Goal: Task Accomplishment & Management: Complete application form

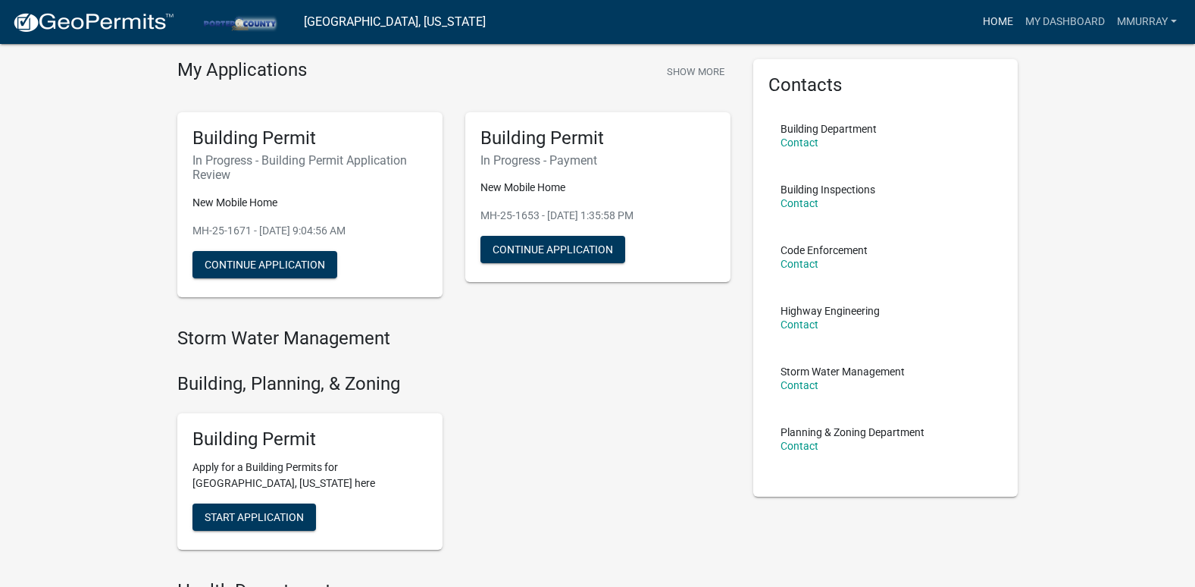
scroll to position [76, 0]
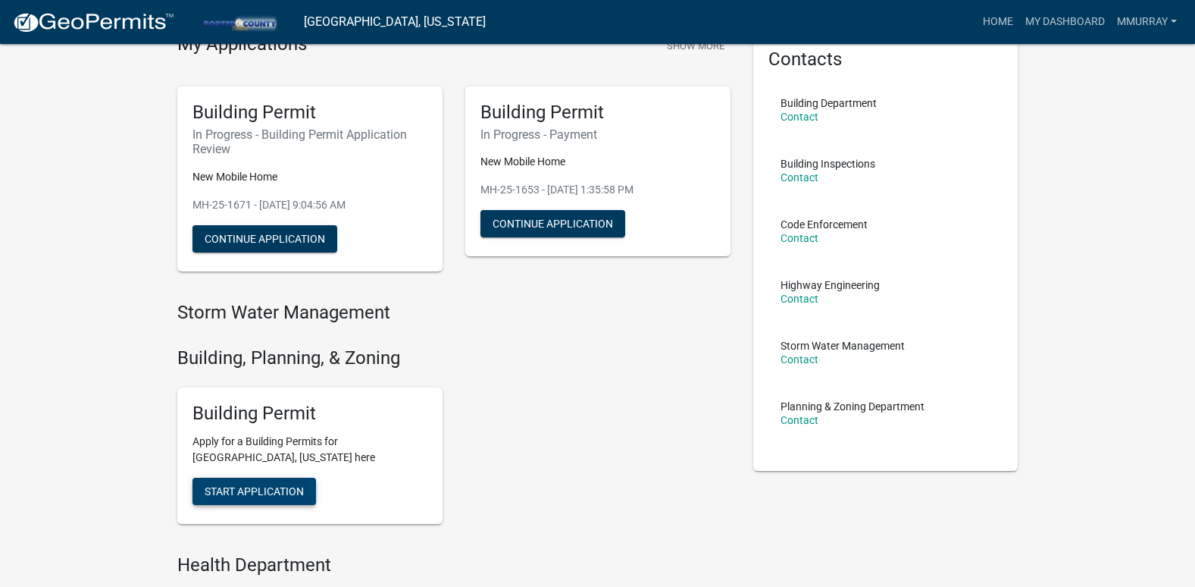
click at [261, 491] on span "Start Application" at bounding box center [254, 491] width 99 height 12
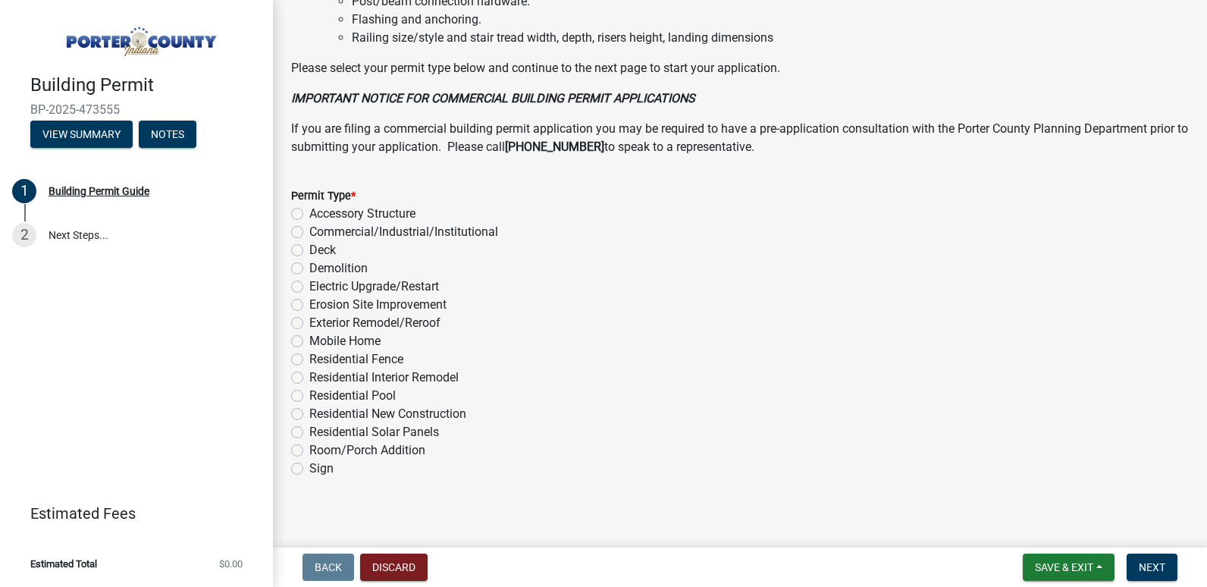
scroll to position [1164, 0]
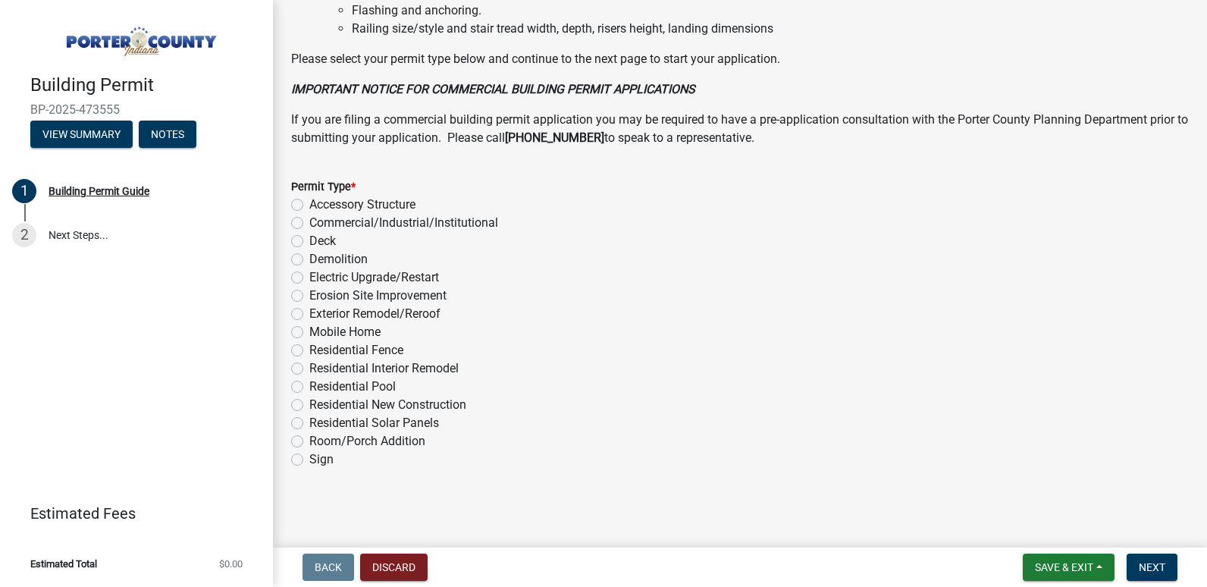
click at [309, 327] on label "Mobile Home" at bounding box center [344, 332] width 71 height 18
click at [309, 327] on input "Mobile Home" at bounding box center [314, 328] width 10 height 10
radio input "true"
drag, startPoint x: 1150, startPoint y: 570, endPoint x: 1138, endPoint y: 561, distance: 14.6
click at [1150, 571] on span "Next" at bounding box center [1151, 567] width 27 height 12
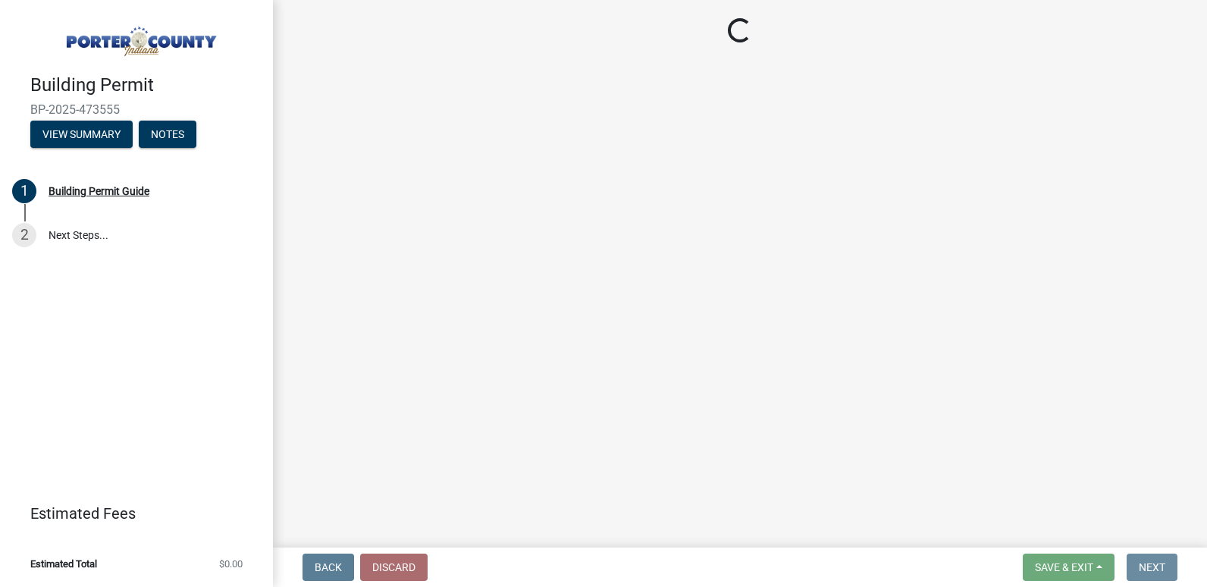
scroll to position [0, 0]
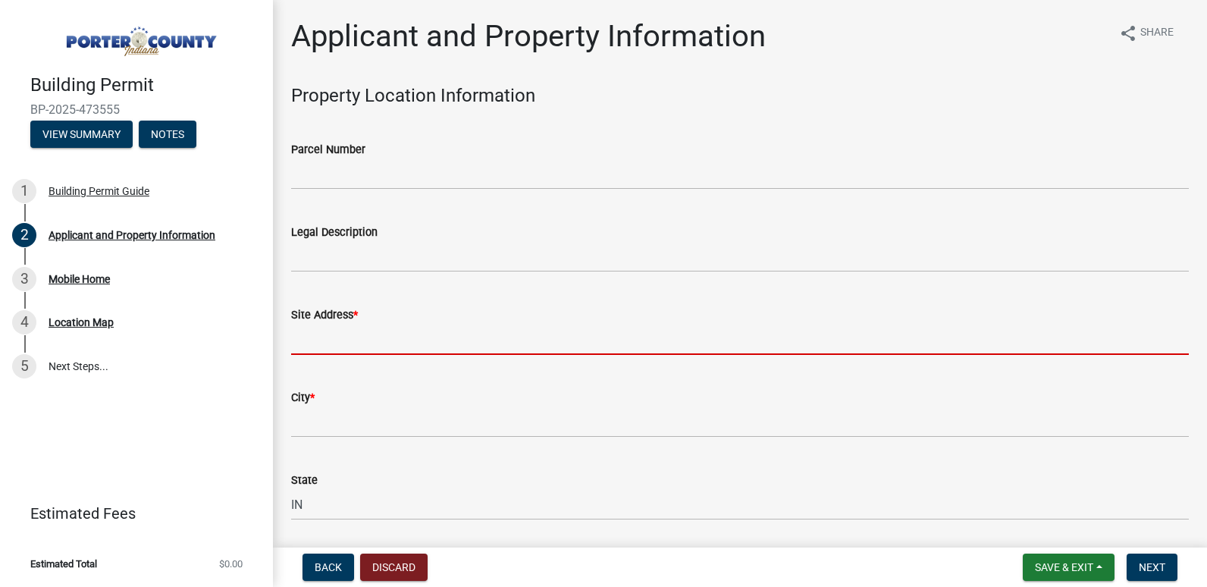
click at [496, 332] on input "Site Address *" at bounding box center [739, 339] width 897 height 31
type input "[STREET_ADDRESS]"
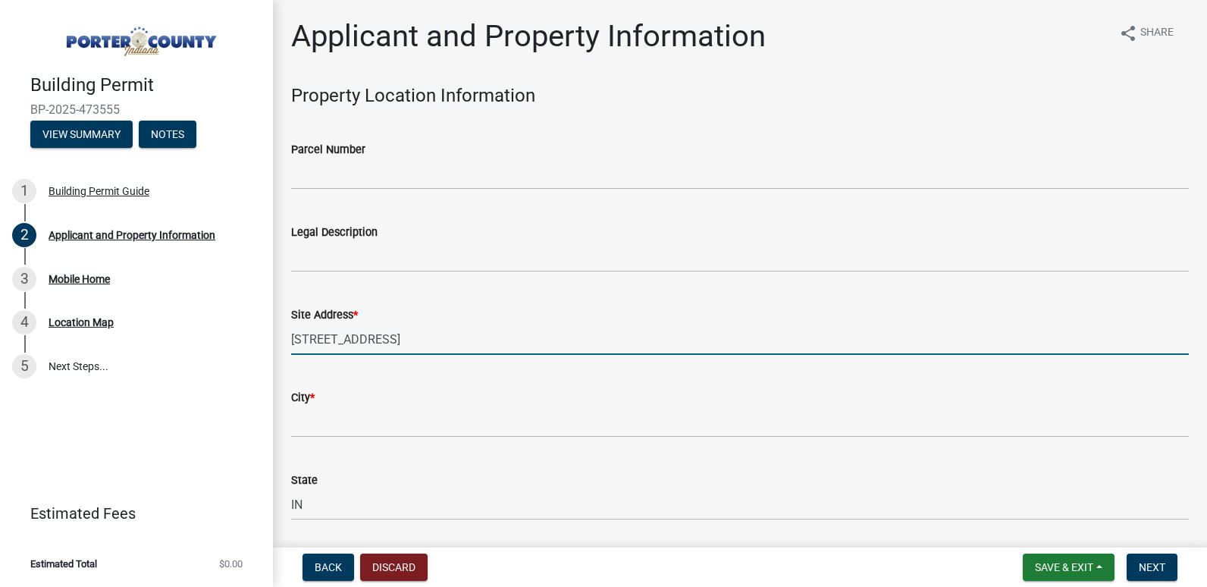
type input "Valparaiso"
type input "46385"
type input "Whispering Sands MHC LLC"
select select "403f4b3c-c23a-4b9f-b6b7-b4f73366513c"
type input "084s"
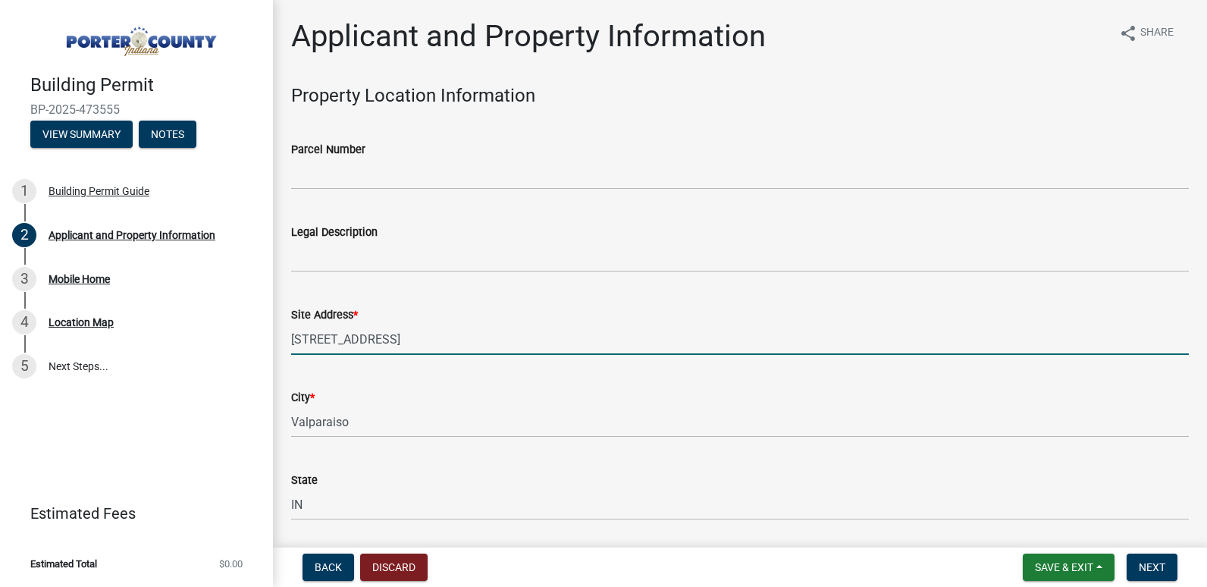
type input "Whispering Sands MHC LLC"
type input "[STREET_ADDRESS]"
type input "Valparaiso"
type input "IN"
type input "46385"
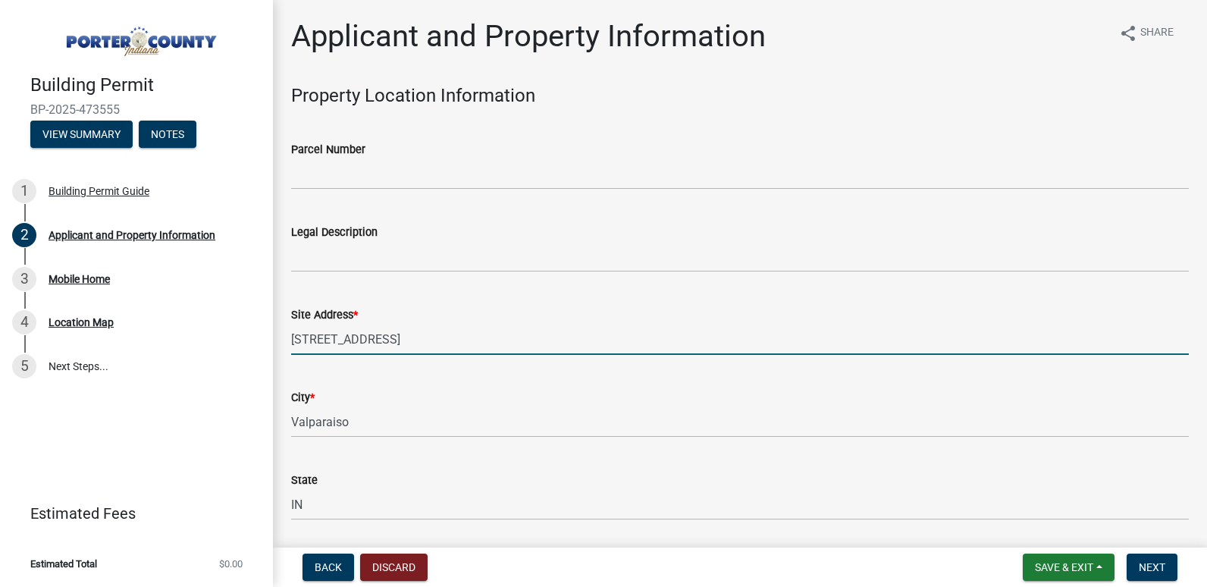
type input "[PHONE_NUMBER]"
type input "[EMAIL_ADDRESS][DOMAIN_NAME]"
select select "403f4b3c-c23a-4b9f-b6b7-b4f73366513c"
drag, startPoint x: 465, startPoint y: 334, endPoint x: 259, endPoint y: 334, distance: 205.4
click at [259, 334] on div "Building Permit BP-2025-473555 View Summary Notes 1 Building Permit Guide 2 App…" at bounding box center [603, 293] width 1207 height 587
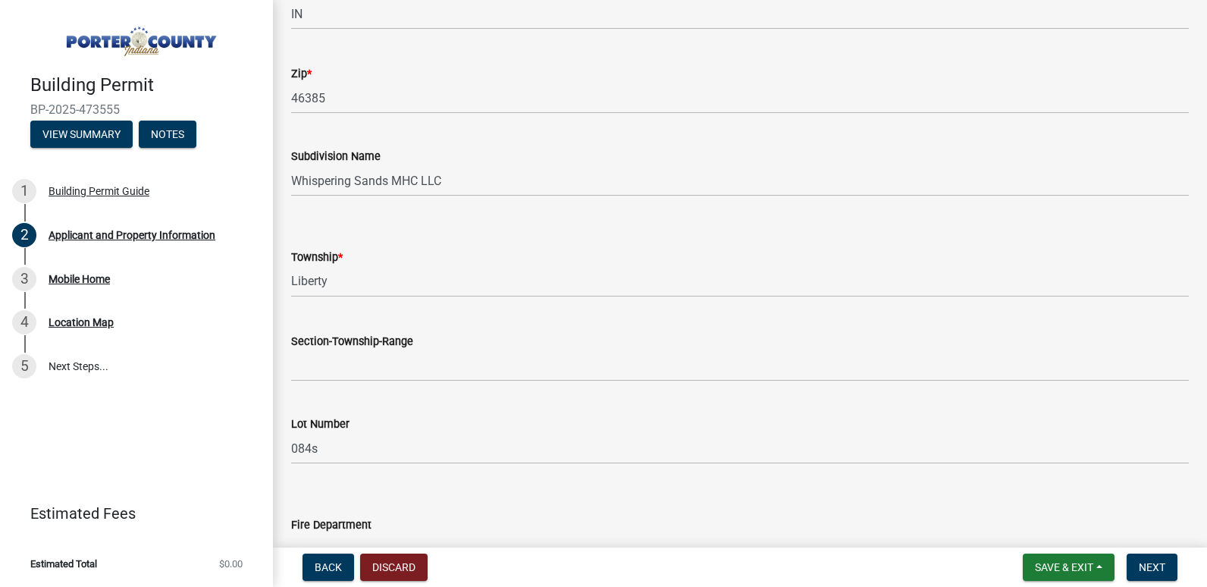
scroll to position [606, 0]
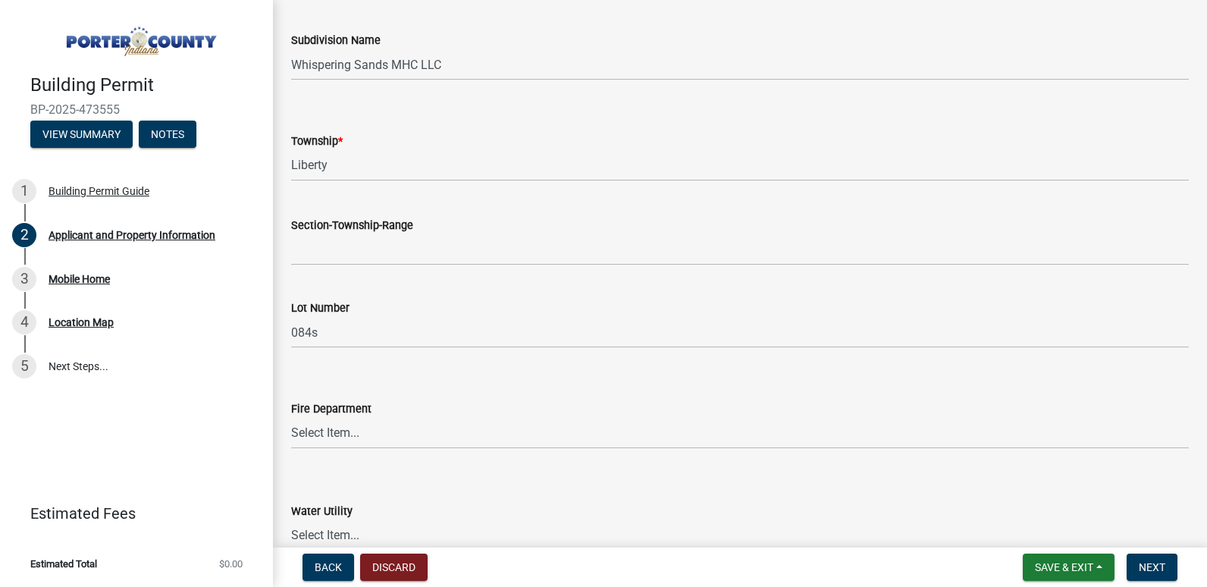
type input "[STREET_ADDRESS]"
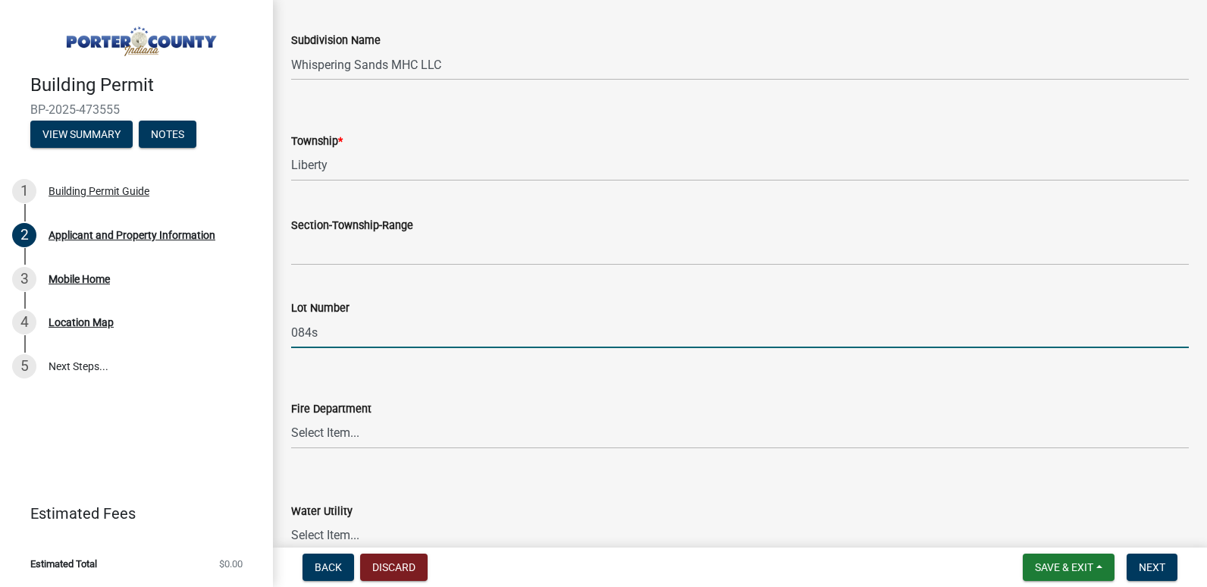
drag, startPoint x: 373, startPoint y: 327, endPoint x: 273, endPoint y: 335, distance: 100.3
type input "0"
type input "603"
click at [370, 368] on div "Fire Department Select Item... [PERSON_NAME] [PERSON_NAME] Harbor [PERSON_NAME]…" at bounding box center [739, 404] width 897 height 89
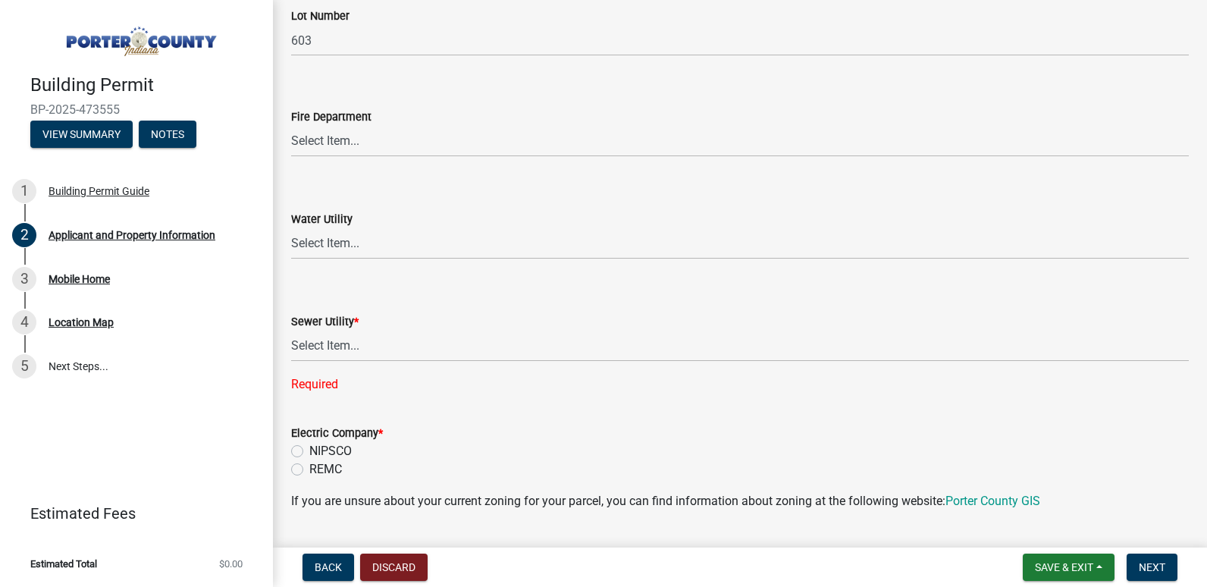
scroll to position [910, 0]
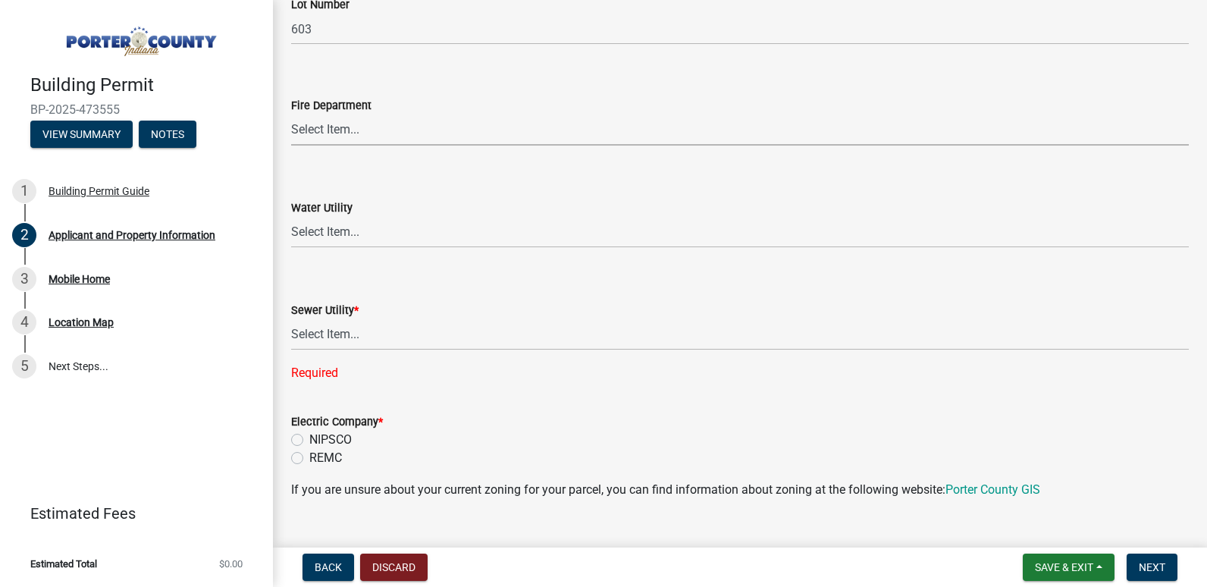
click at [357, 133] on select "Select Item... [PERSON_NAME] [PERSON_NAME] Harbor [PERSON_NAME] Grove [PERSON_N…" at bounding box center [739, 129] width 897 height 31
click at [291, 114] on select "Select Item... [PERSON_NAME] [PERSON_NAME] Harbor [PERSON_NAME] Grove [PERSON_N…" at bounding box center [739, 129] width 897 height 31
select select "cab7bb26-0259-4021-a4e9-b3a2d3356afe"
click at [338, 337] on select "Select Item... Aqua [US_STATE] Inc Damon Run Falling Waters Lake Eliza - LEACD …" at bounding box center [739, 334] width 897 height 31
click at [291, 319] on select "Select Item... Aqua [US_STATE] Inc Damon Run Falling Waters Lake Eliza - LEACD …" at bounding box center [739, 334] width 897 height 31
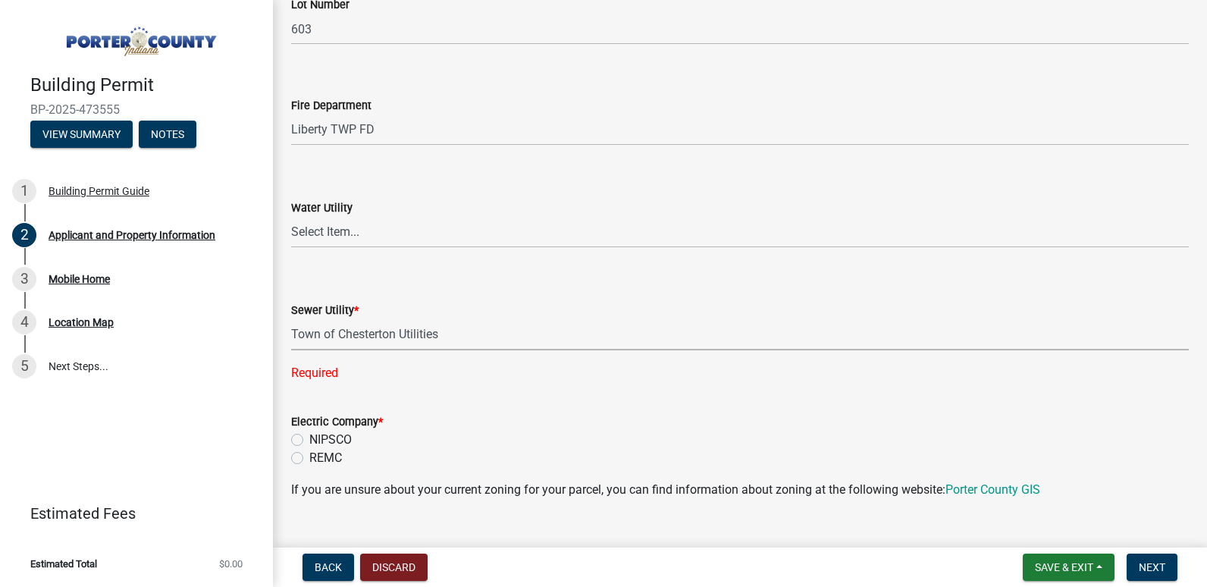
select select "2efa8551-7904-454d-991c-0e0cd31120f6"
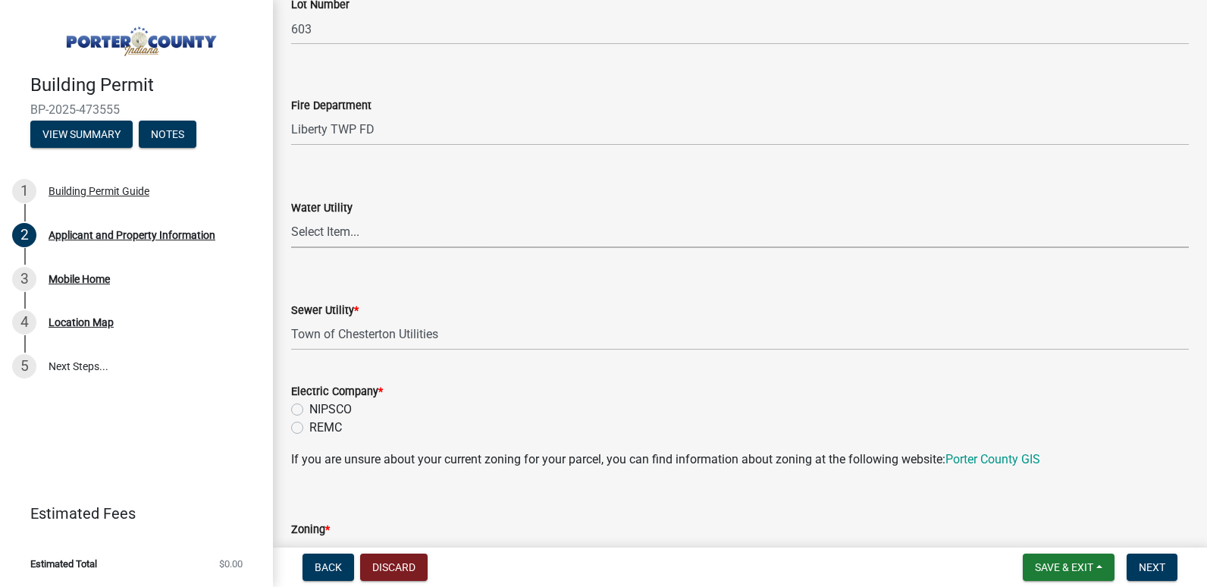
click at [368, 227] on select "Select Item... Aqua [US_STATE] Inc Damon Run [US_STATE] American Water Nature W…" at bounding box center [739, 232] width 897 height 31
click at [291, 217] on select "Select Item... Aqua [US_STATE] Inc Damon Run [US_STATE] American Water Nature W…" at bounding box center [739, 232] width 897 height 31
select select "64a7bda7-51d8-4705-a561-3b8691ebf214"
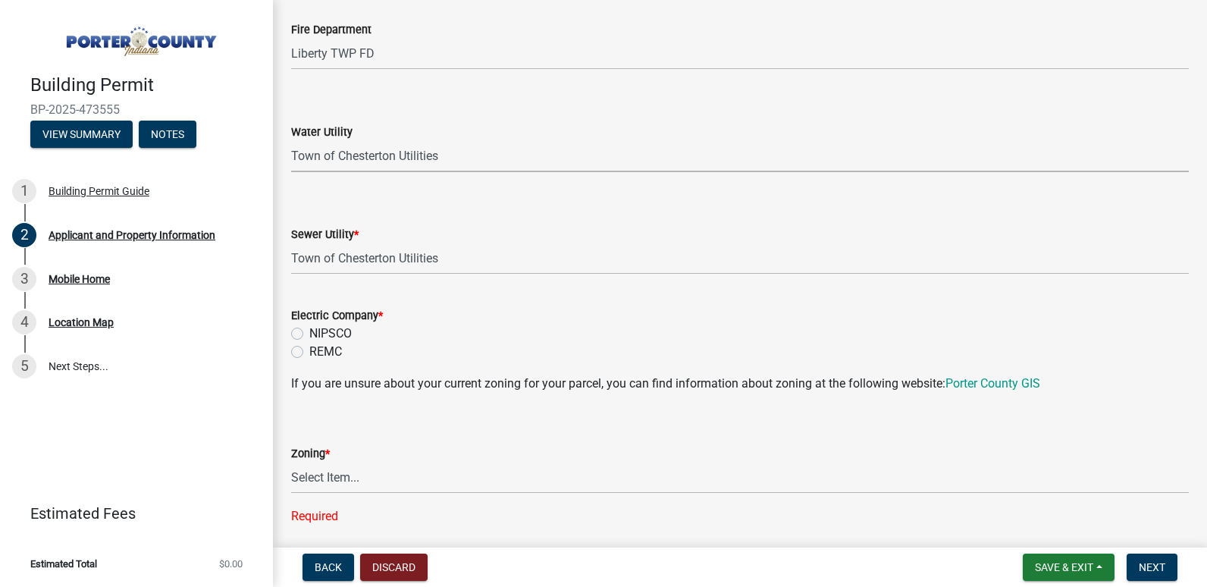
click at [309, 332] on label "NIPSCO" at bounding box center [330, 333] width 42 height 18
click at [309, 332] on input "NIPSCO" at bounding box center [314, 329] width 10 height 10
radio input "true"
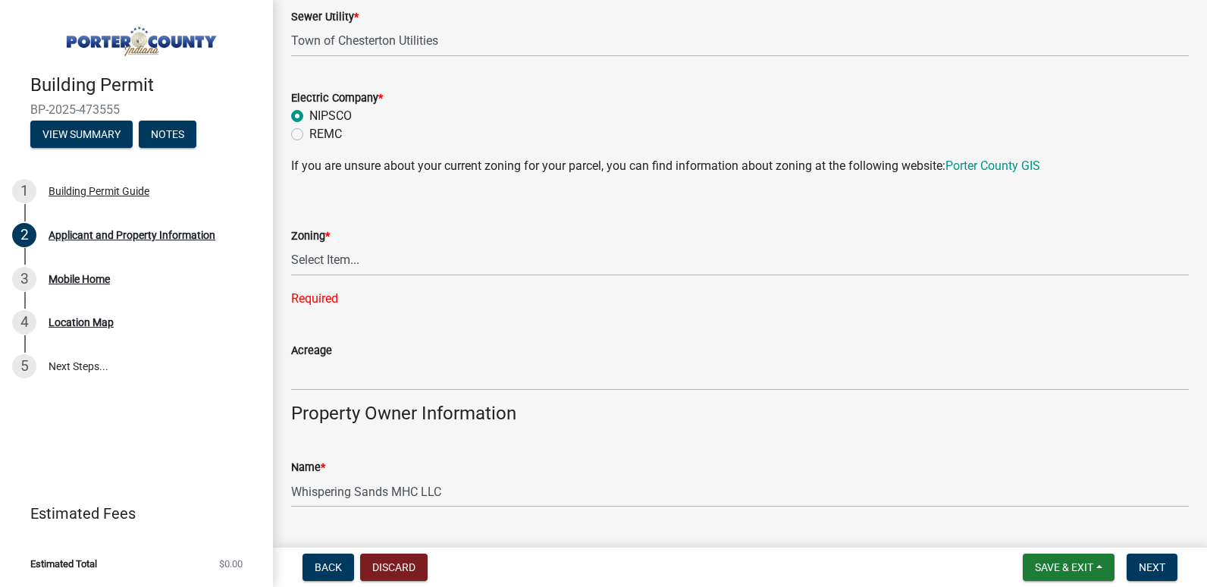
scroll to position [1213, 0]
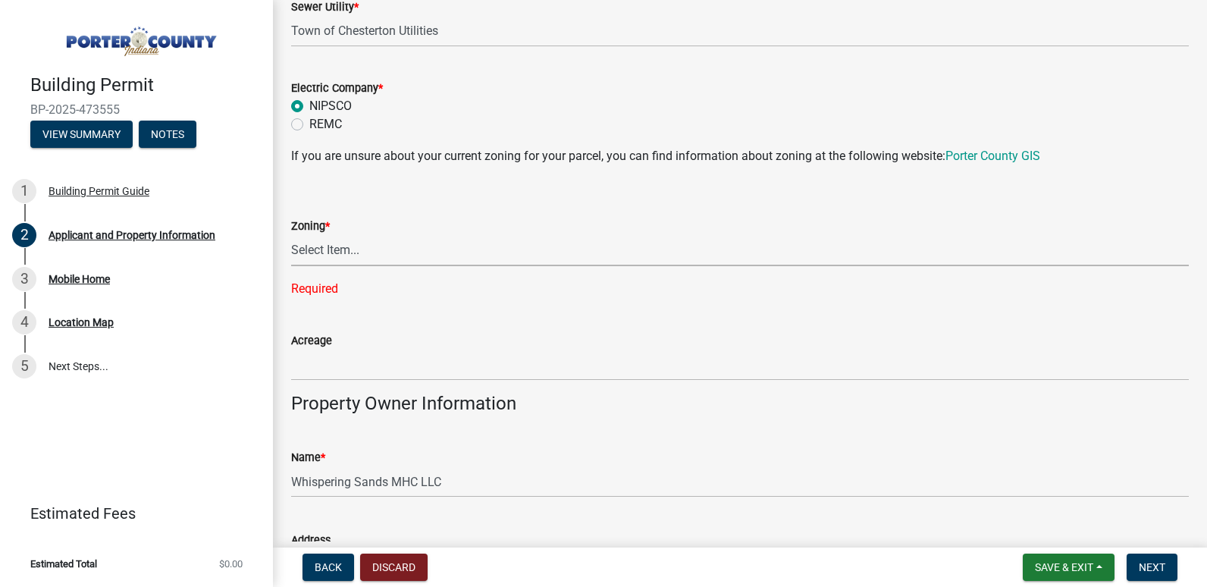
click at [345, 256] on select "Select Item... A1 A2 CH CM CN I1 I2 I3 IN MP OT P1 P2 PUD R1 R2 R3 R4 RL RR" at bounding box center [739, 250] width 897 height 31
click at [291, 235] on select "Select Item... A1 A2 CH CM CN I1 I2 I3 IN MP OT P1 P2 PUD R1 R2 R3 R4 RL RR" at bounding box center [739, 250] width 897 height 31
select select "18ba4a0f-4256-479c-a70a-5d2e95ae2216"
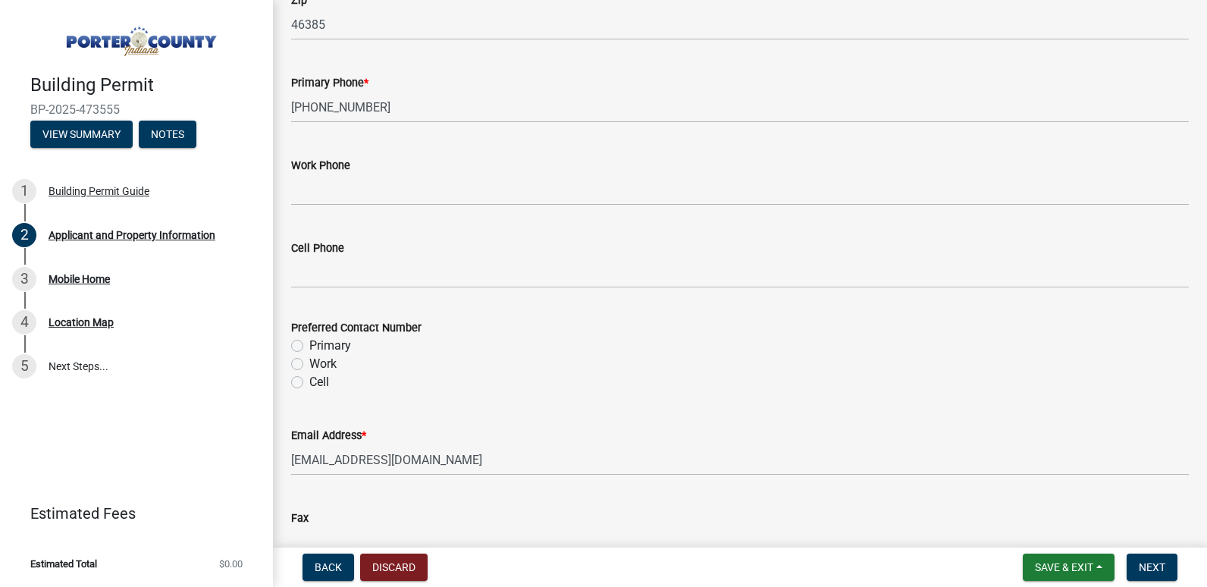
scroll to position [1971, 0]
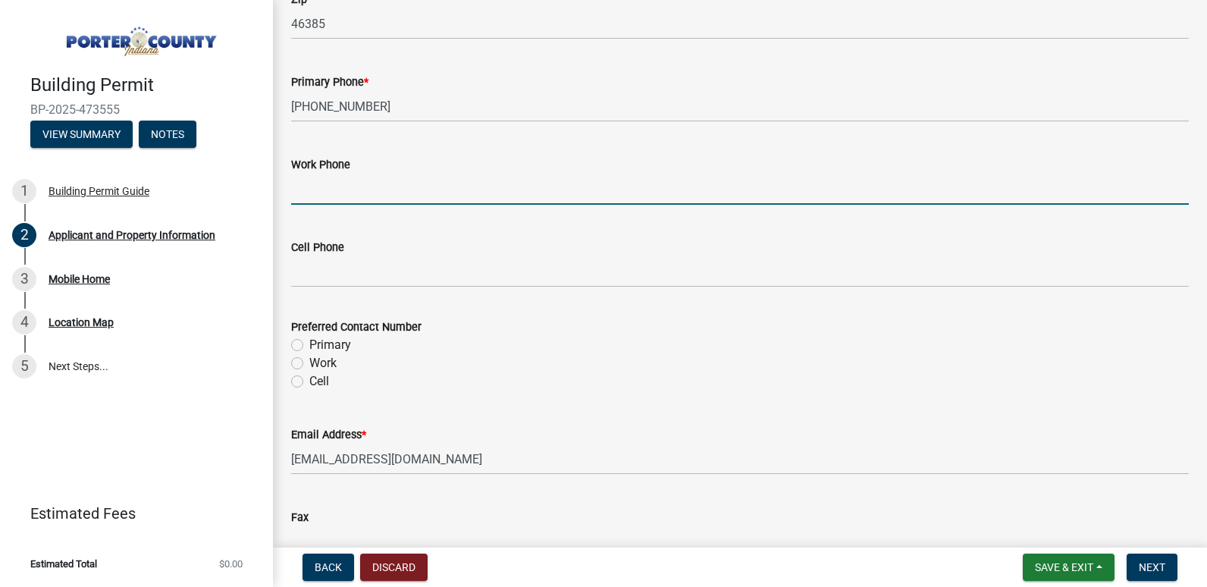
click at [366, 192] on input "Work Phone" at bounding box center [739, 189] width 897 height 31
type input "[PHONE_NUMBER]"
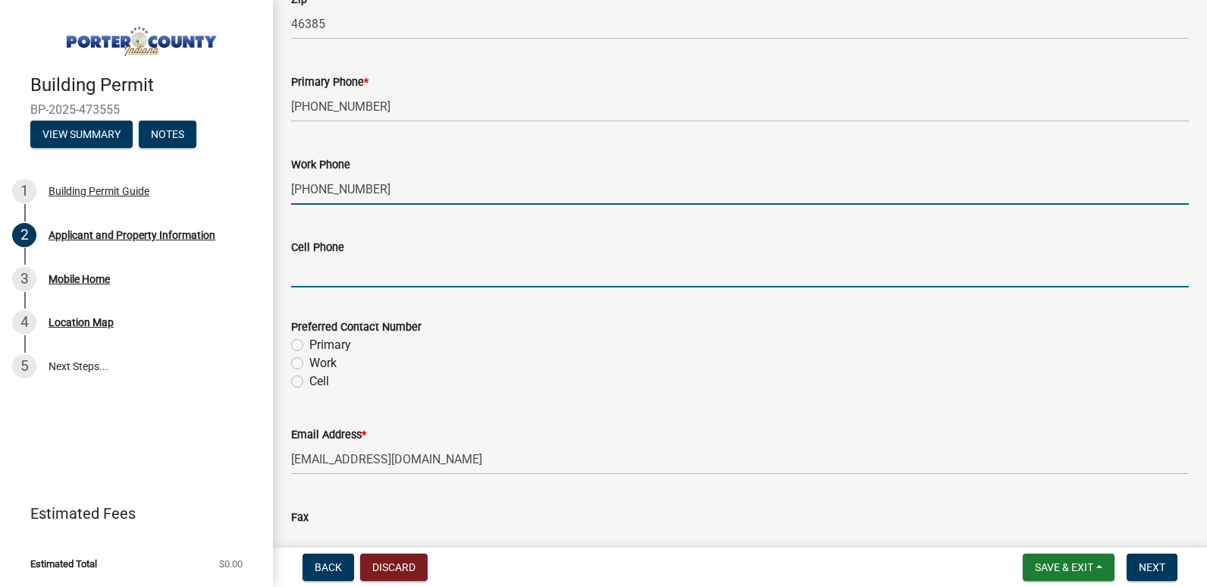
click at [386, 272] on input "Cell Phone" at bounding box center [739, 271] width 897 height 31
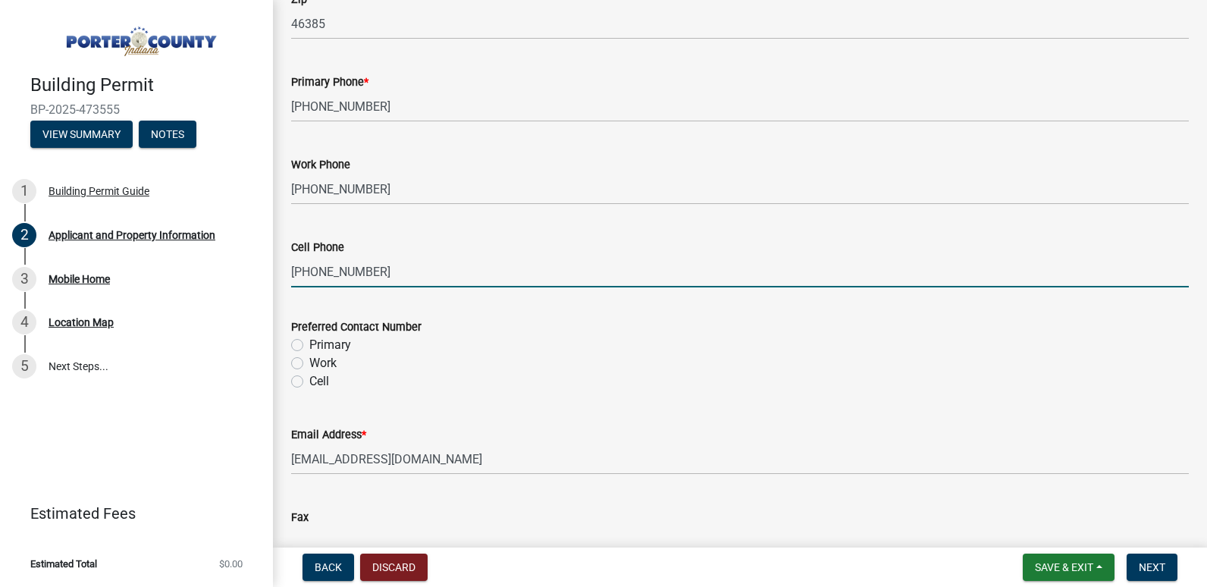
type input "[PHONE_NUMBER]"
click at [309, 344] on label "Primary" at bounding box center [330, 345] width 42 height 18
click at [309, 344] on input "Primary" at bounding box center [314, 341] width 10 height 10
radio input "true"
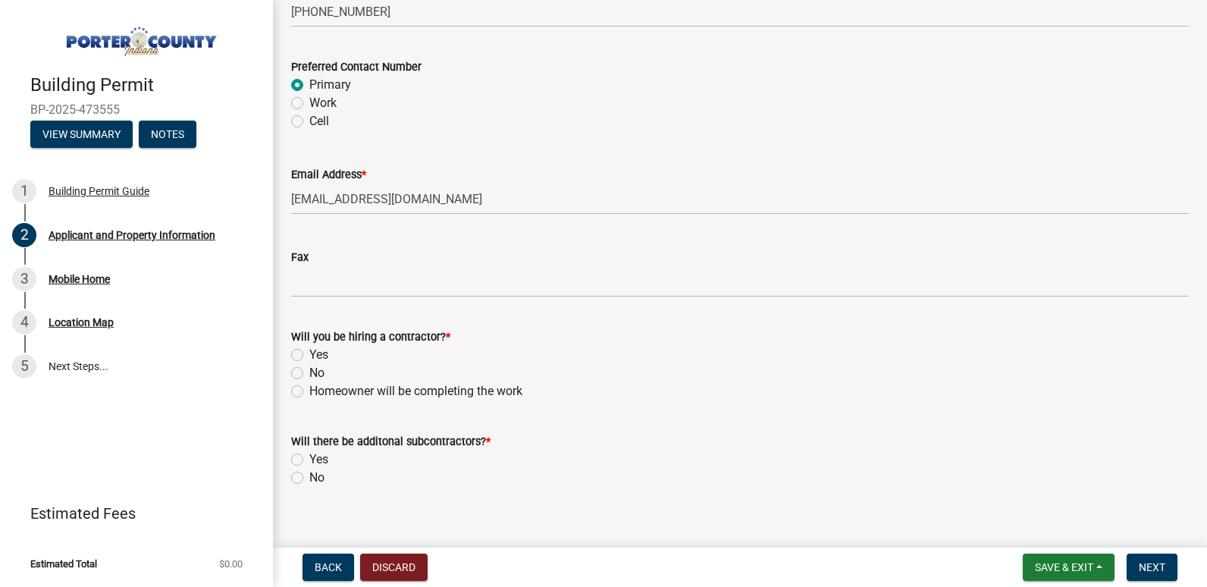
scroll to position [2249, 0]
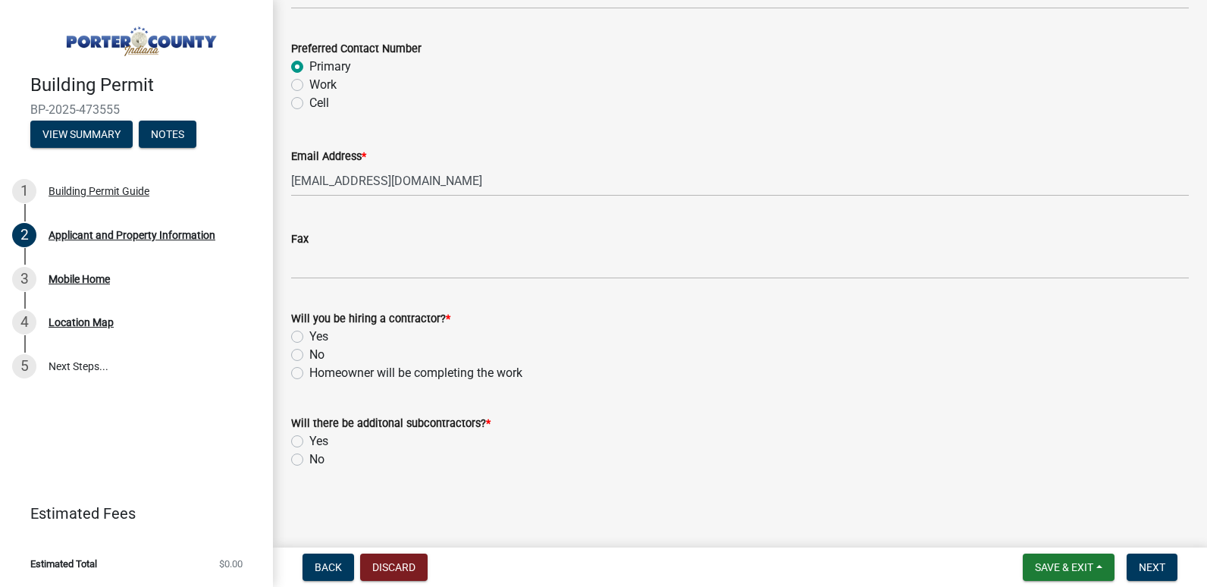
click at [309, 354] on label "No" at bounding box center [316, 355] width 15 height 18
click at [309, 354] on input "No" at bounding box center [314, 351] width 10 height 10
radio input "true"
click at [309, 456] on label "No" at bounding box center [316, 459] width 15 height 18
click at [309, 456] on input "No" at bounding box center [314, 455] width 10 height 10
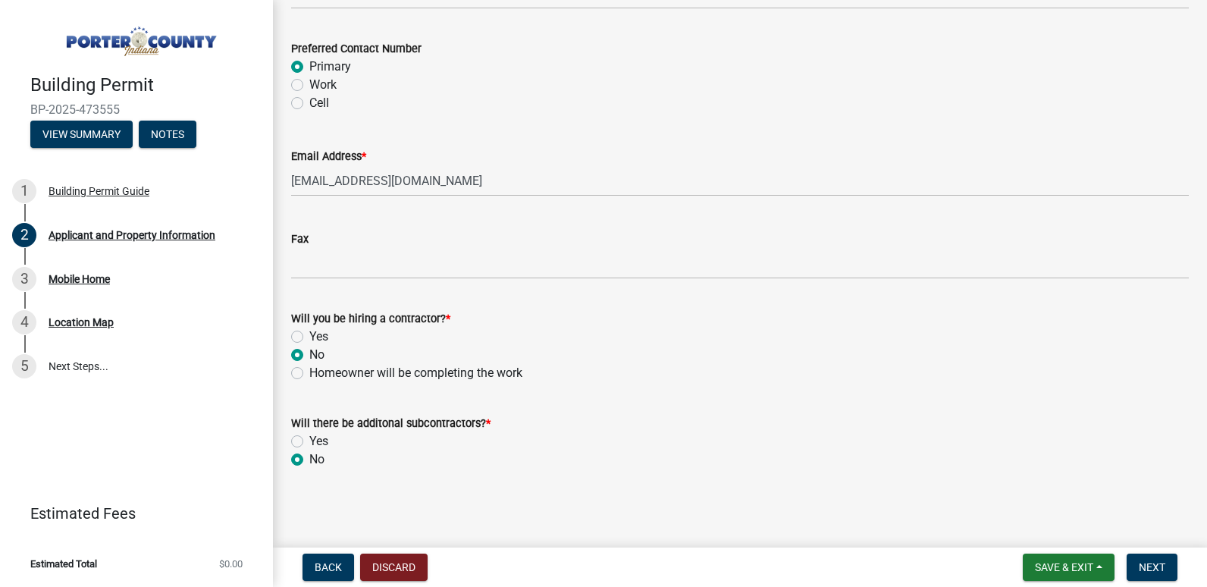
radio input "true"
click at [1144, 558] on button "Next" at bounding box center [1151, 566] width 51 height 27
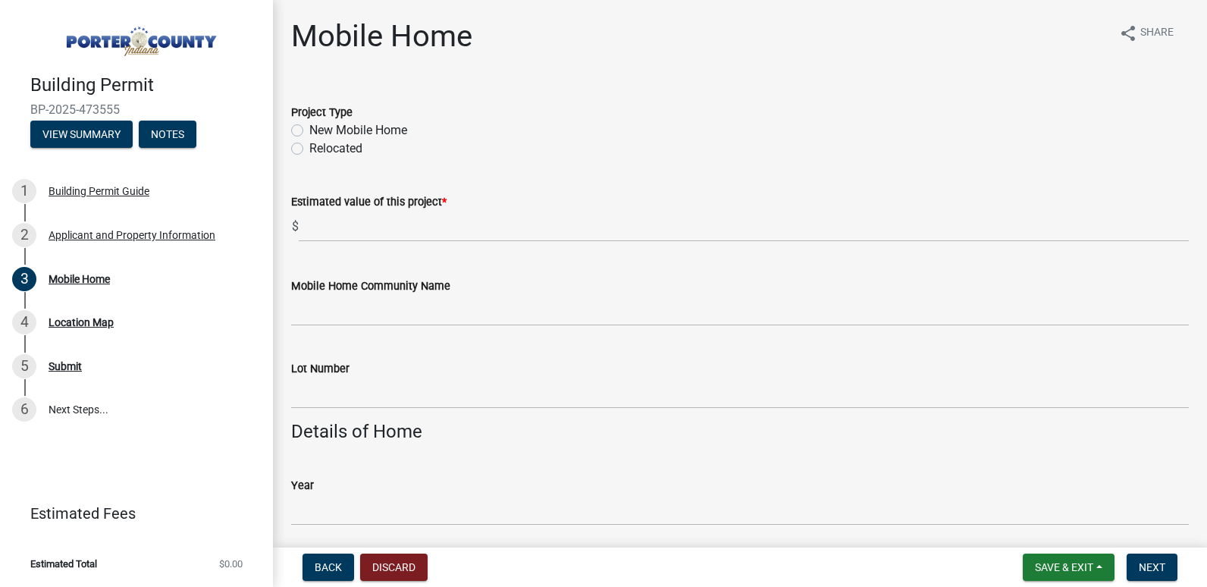
click at [309, 129] on label "New Mobile Home" at bounding box center [358, 130] width 98 height 18
click at [309, 129] on input "New Mobile Home" at bounding box center [314, 126] width 10 height 10
radio input "true"
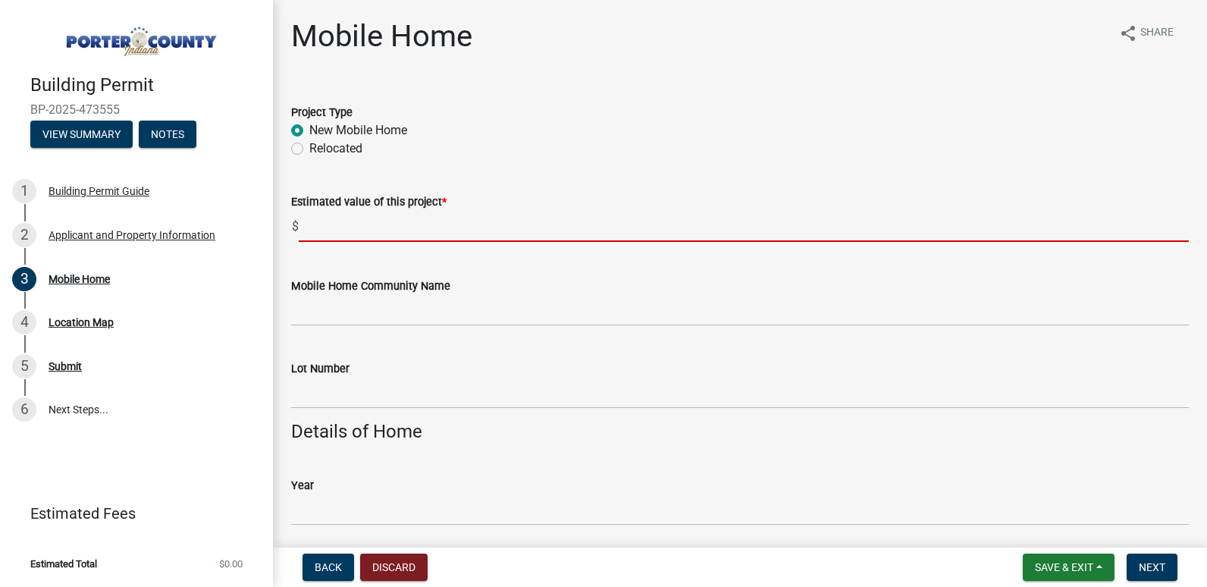
click at [373, 227] on input "text" at bounding box center [744, 226] width 890 height 31
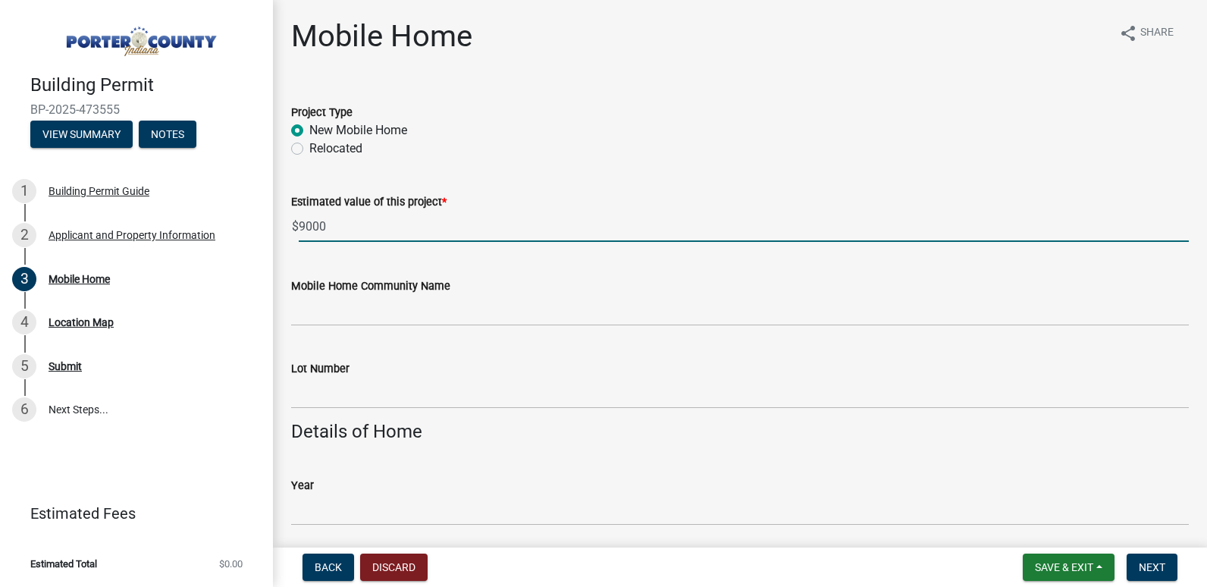
type input "9000"
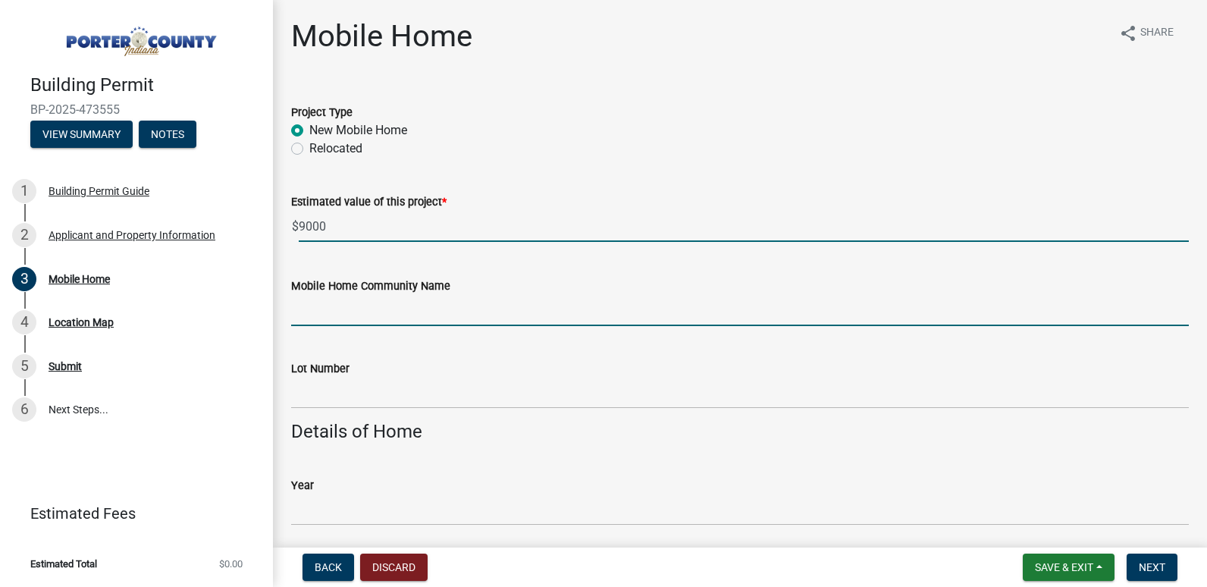
click at [386, 310] on input "Mobile Home Community Name" at bounding box center [739, 310] width 897 height 31
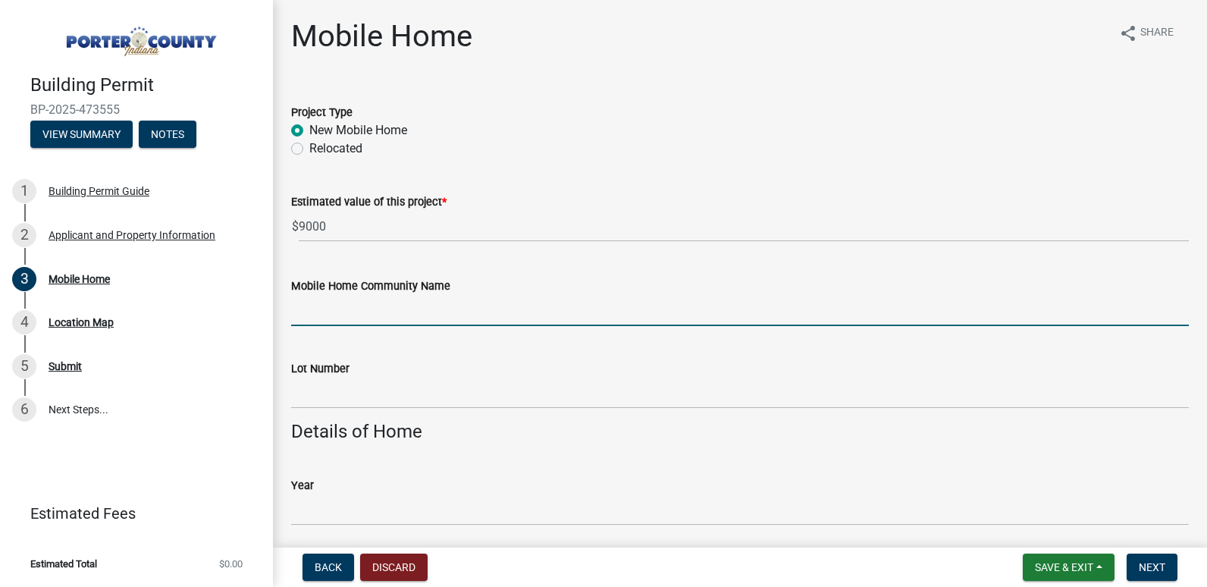
type input "Whispering Sands MHC LLC"
type input "084"
type input "2026"
type input "Champion"
type input "DAP1670H32120"
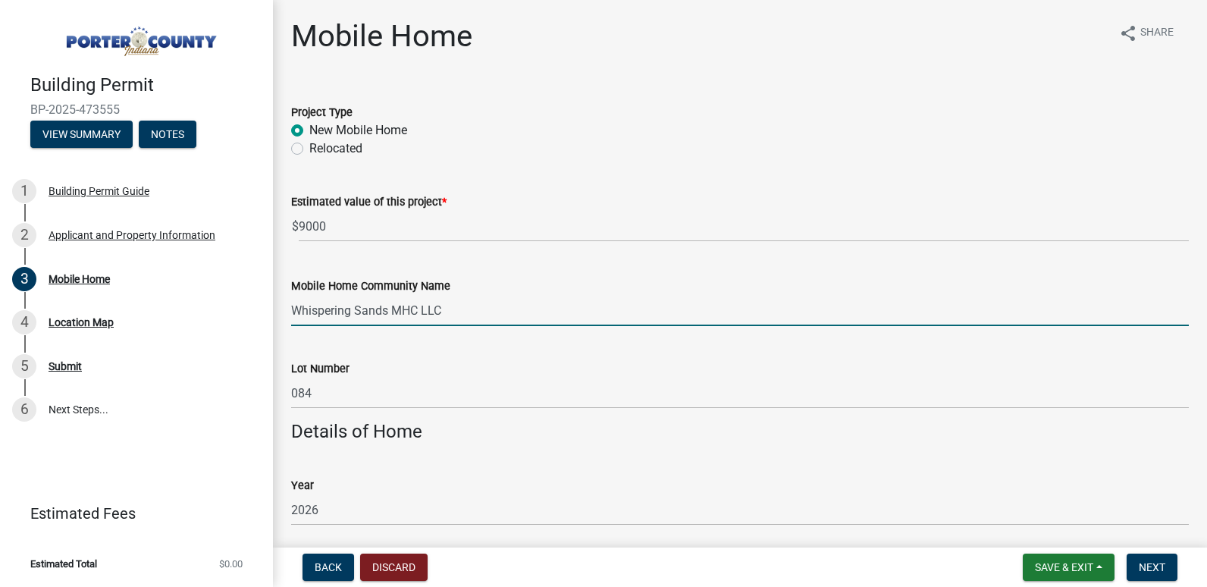
type input "16X70"
type input "112-000-H-D-C412825A"
type input "52459.60"
type input "OLIVE"
type input "new"
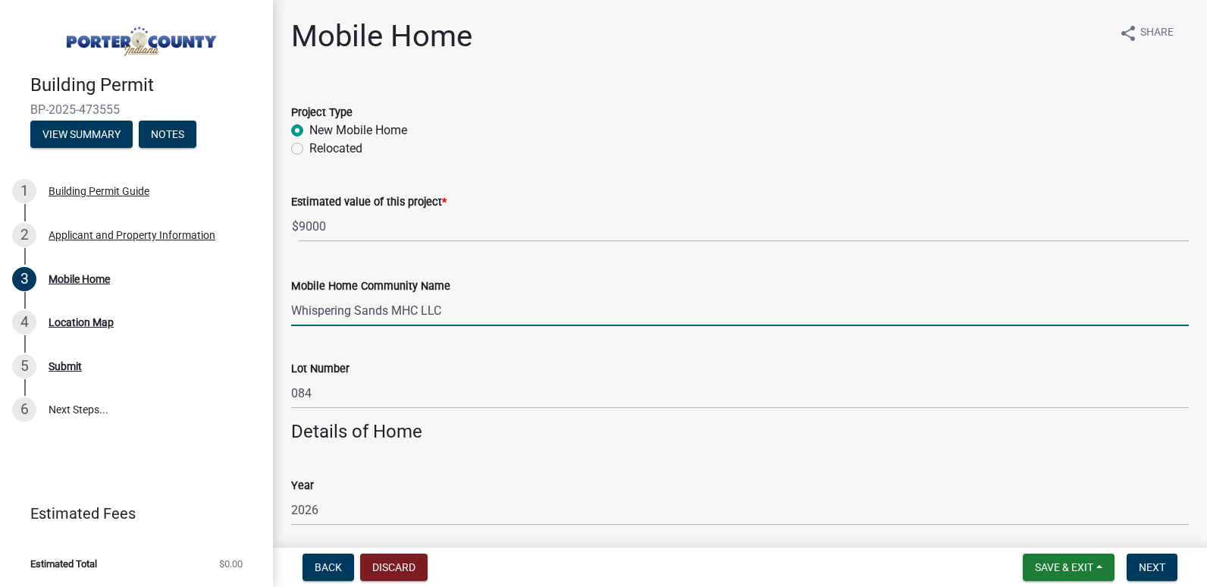
type input "Whispering Sands MHC LLC"
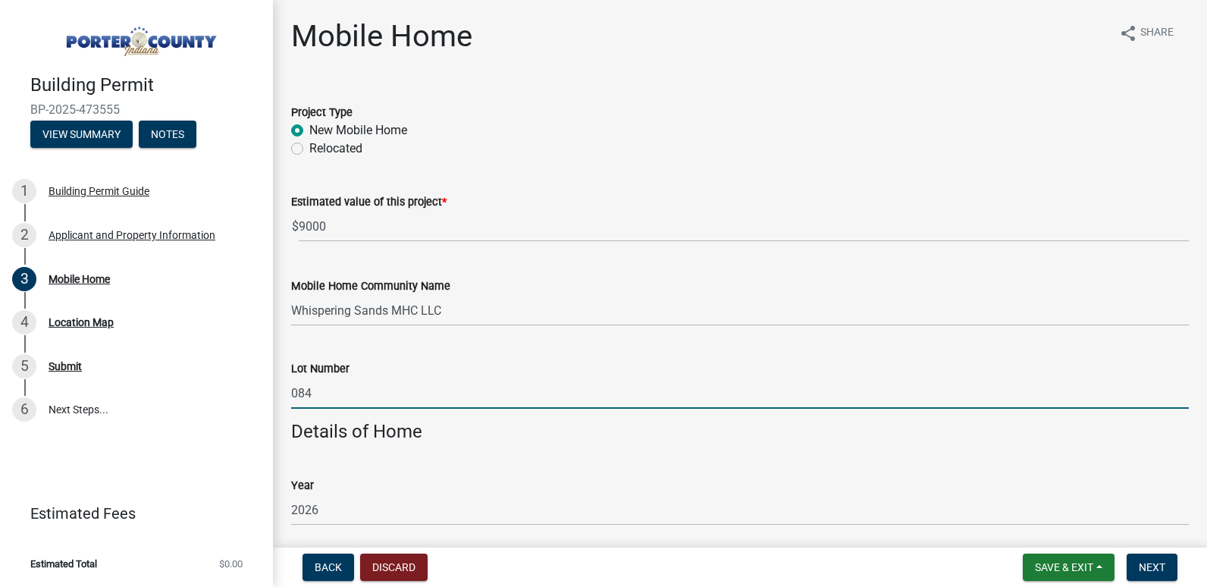
drag, startPoint x: 368, startPoint y: 399, endPoint x: 286, endPoint y: 405, distance: 82.1
click at [286, 405] on div "Lot Number 084" at bounding box center [740, 373] width 920 height 70
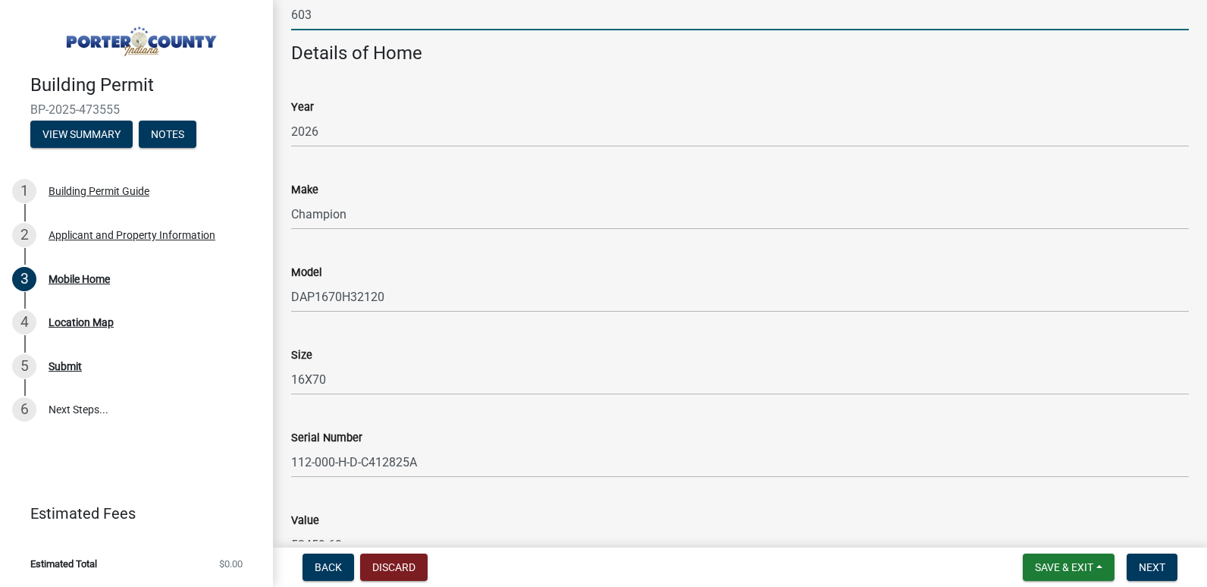
scroll to position [379, 0]
type input "603"
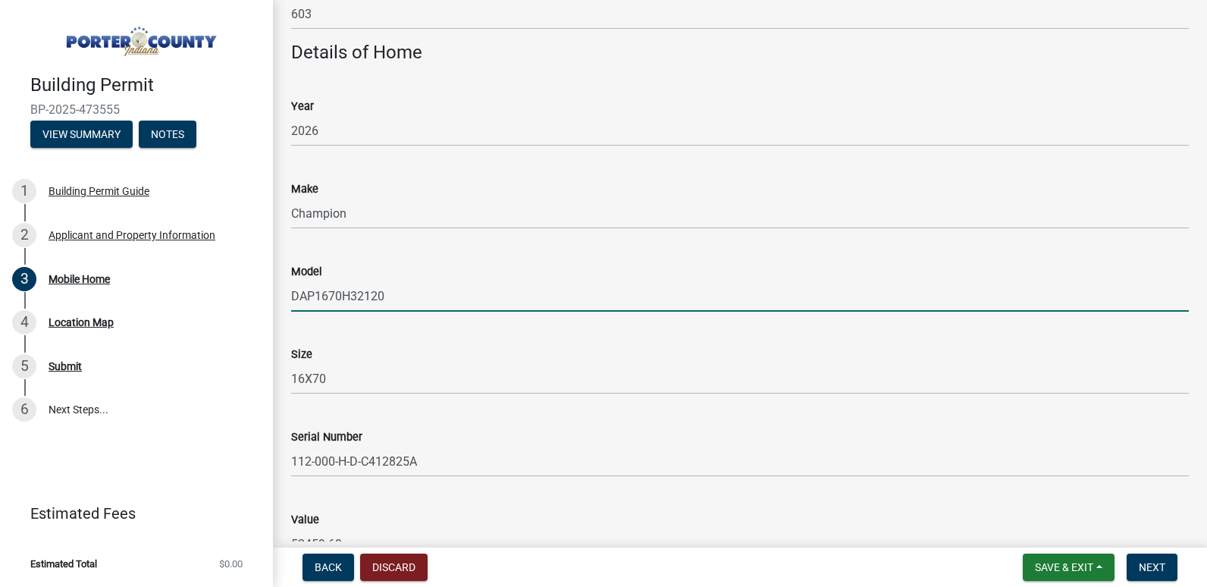
drag, startPoint x: 419, startPoint y: 301, endPoint x: 279, endPoint y: 302, distance: 140.2
click at [279, 302] on div "Mobile Home share Share Project Type New Mobile Home Relocated Estimated value …" at bounding box center [740, 291] width 934 height 1305
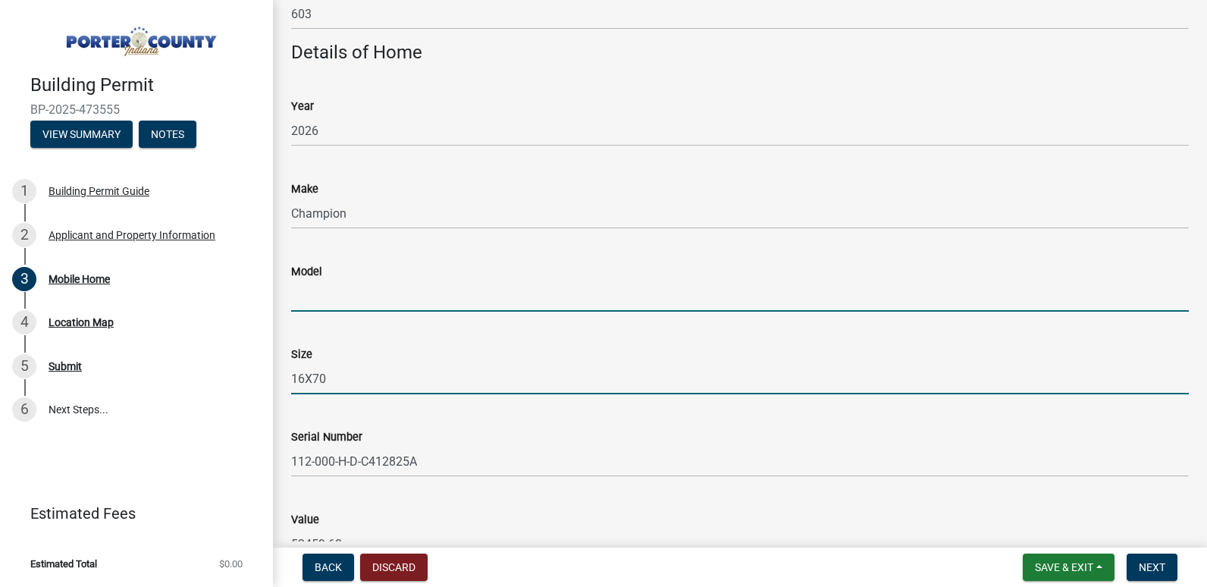
click at [343, 377] on input "16X70" at bounding box center [739, 378] width 897 height 31
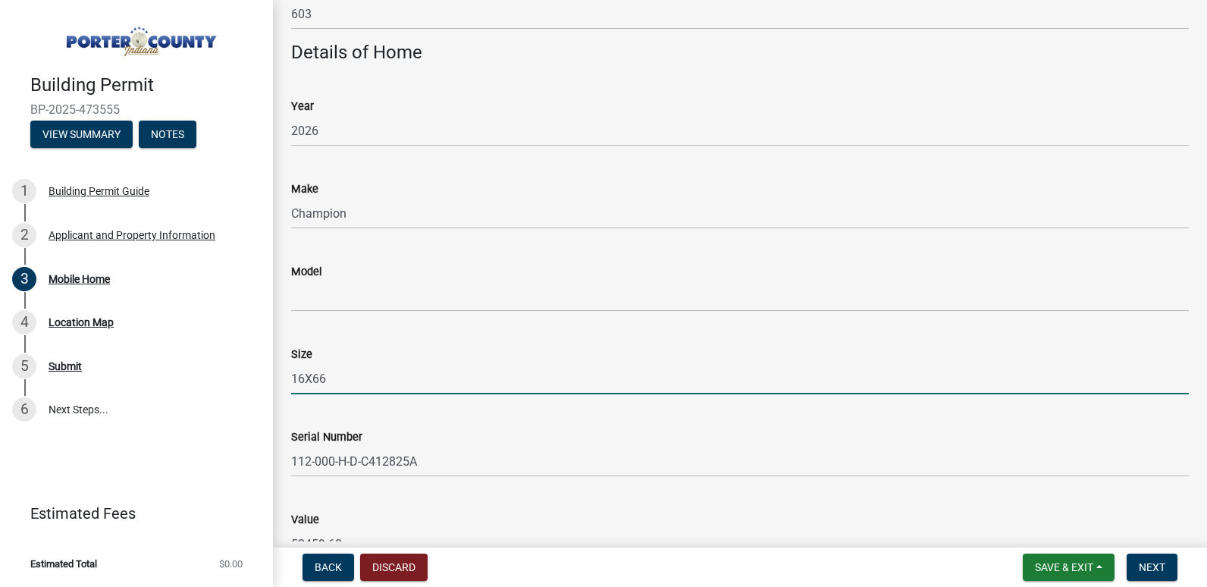
type input "16X66"
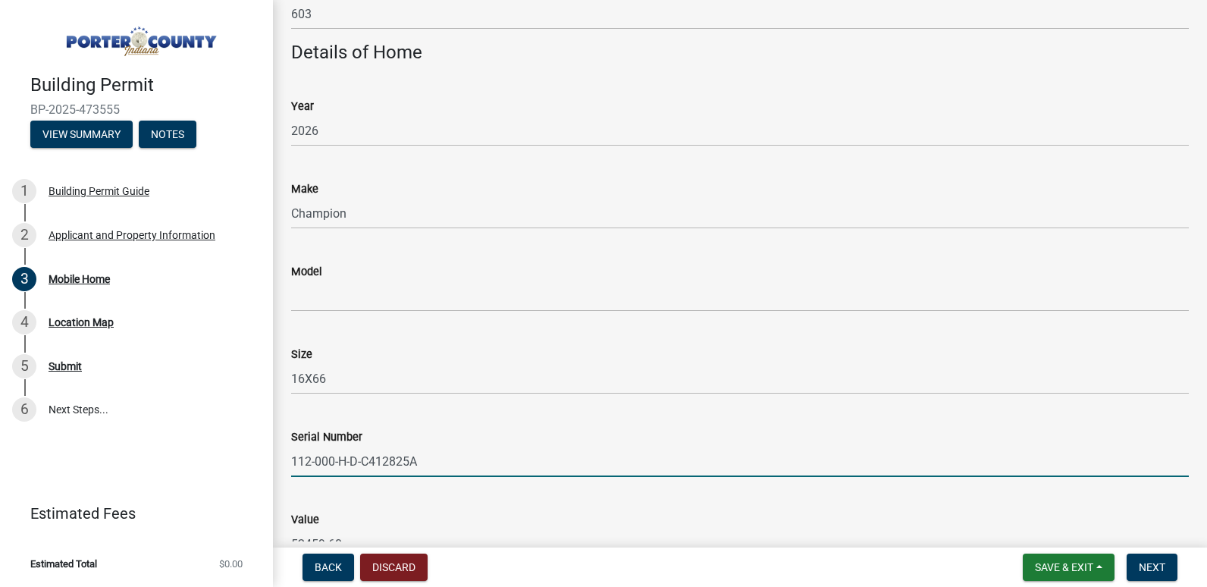
drag, startPoint x: 465, startPoint y: 467, endPoint x: 385, endPoint y: 461, distance: 80.6
click at [385, 461] on input "112-000-H-D-C412825A" at bounding box center [739, 461] width 897 height 31
type input "112-000-H-D-C41"
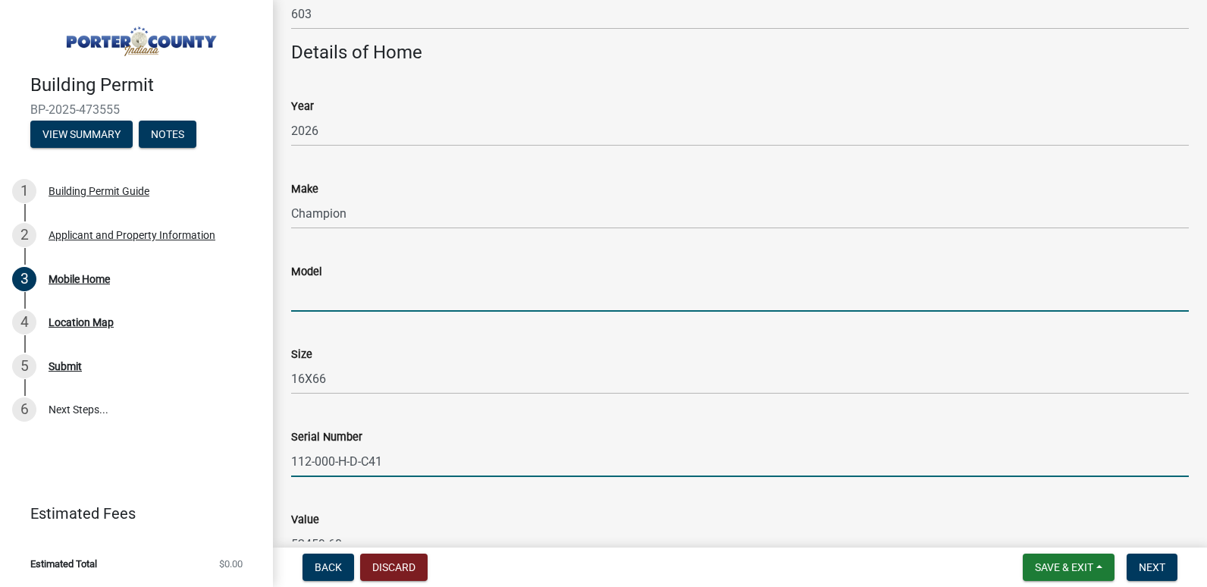
click at [312, 305] on input "Model" at bounding box center [739, 295] width 897 height 31
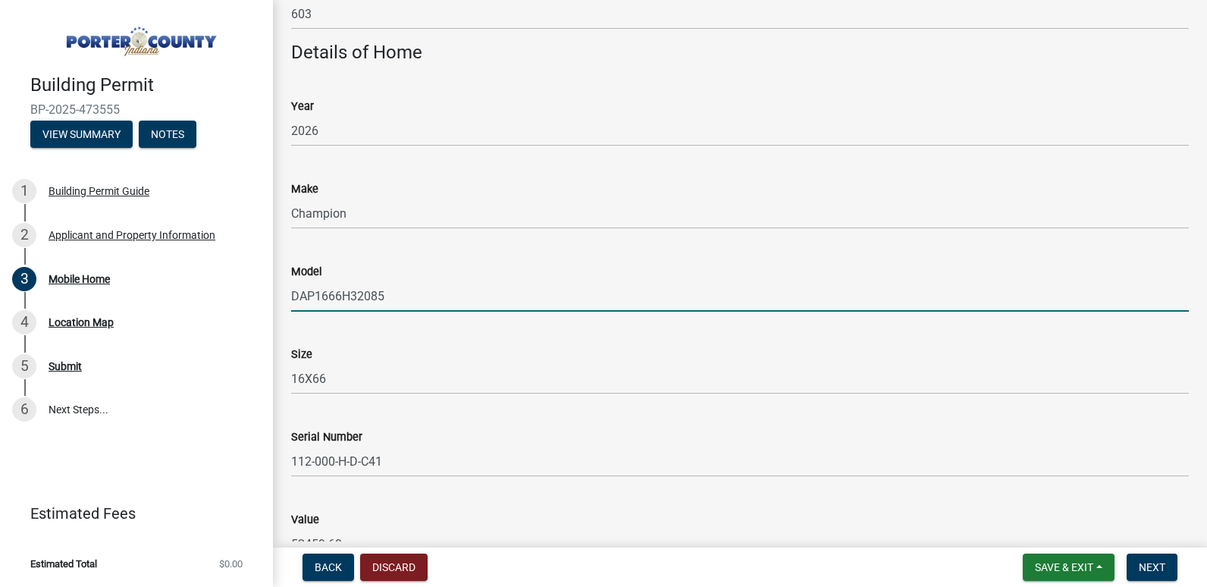
type input "DAP1666H32085"
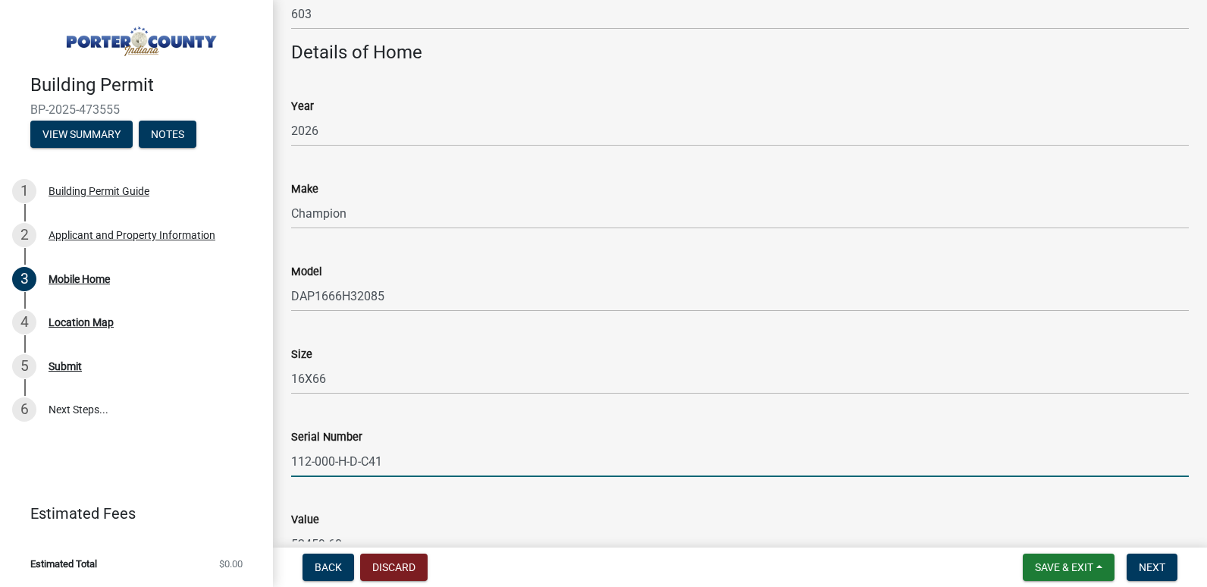
click at [399, 458] on input "112-000-H-D-C41" at bounding box center [739, 461] width 897 height 31
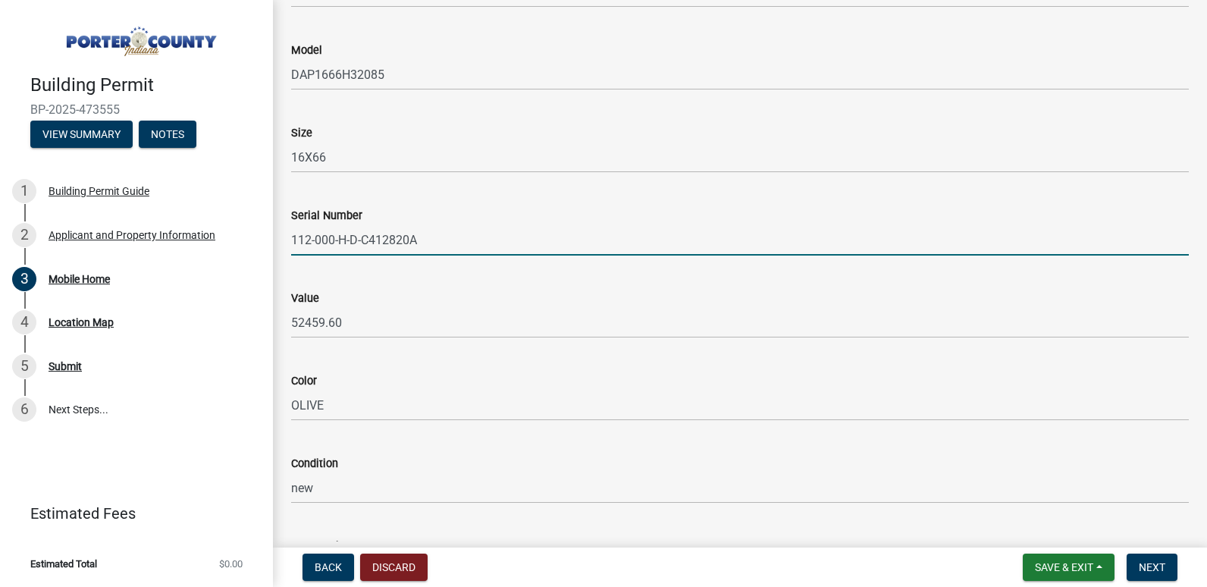
scroll to position [606, 0]
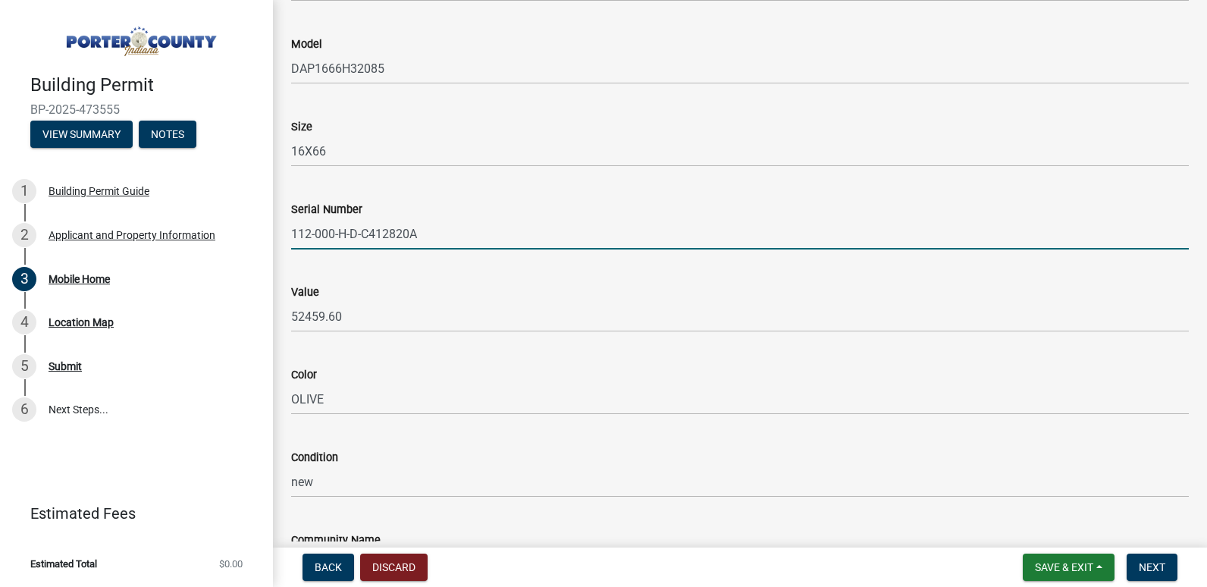
type input "112-000-H-D-C412820A"
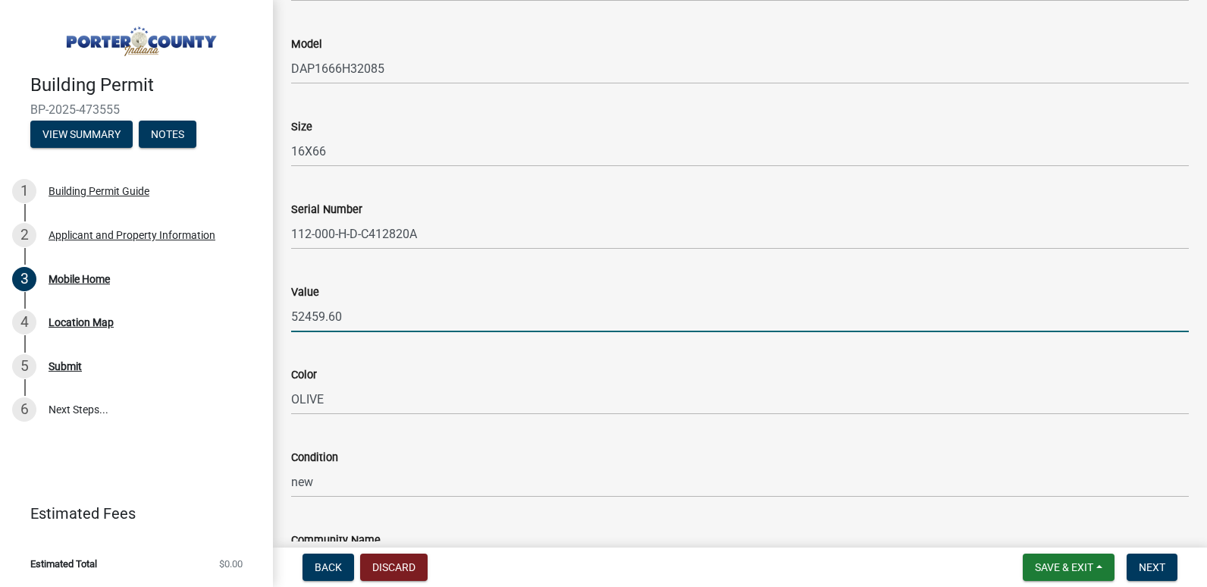
drag, startPoint x: 371, startPoint y: 322, endPoint x: 290, endPoint y: 325, distance: 81.9
click at [290, 325] on div "Value 52459.60" at bounding box center [740, 296] width 920 height 70
type input "46855.80"
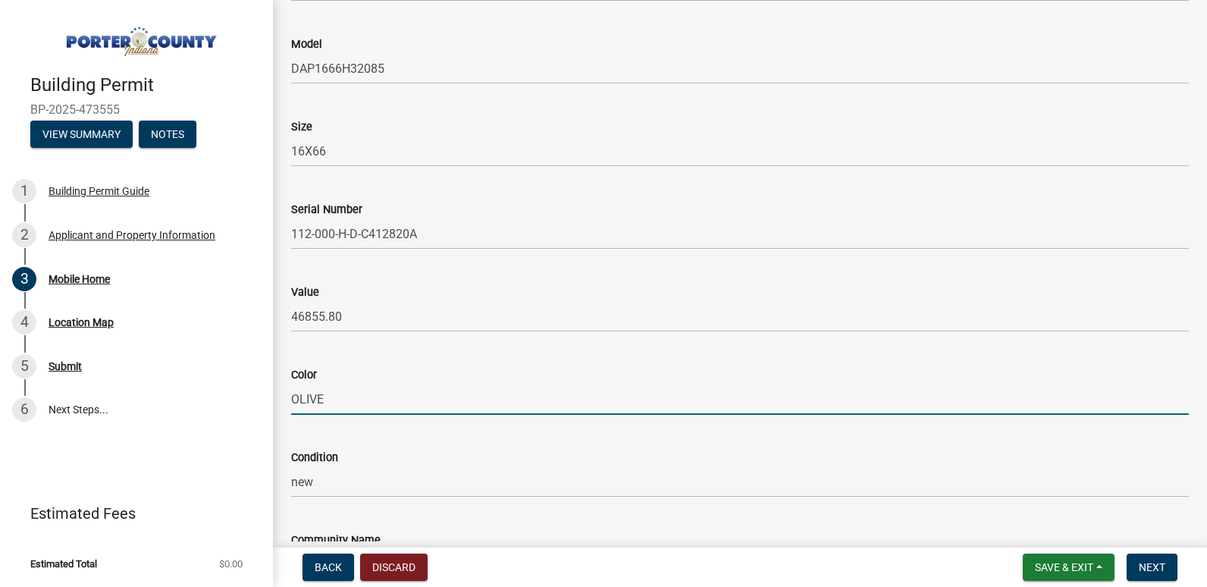
drag, startPoint x: 362, startPoint y: 402, endPoint x: 279, endPoint y: 403, distance: 82.6
click at [279, 403] on div "Mobile Home share Share Project Type New Mobile Home Relocated Estimated value …" at bounding box center [740, 64] width 934 height 1305
click at [336, 408] on input "Color" at bounding box center [739, 399] width 897 height 31
type input "f"
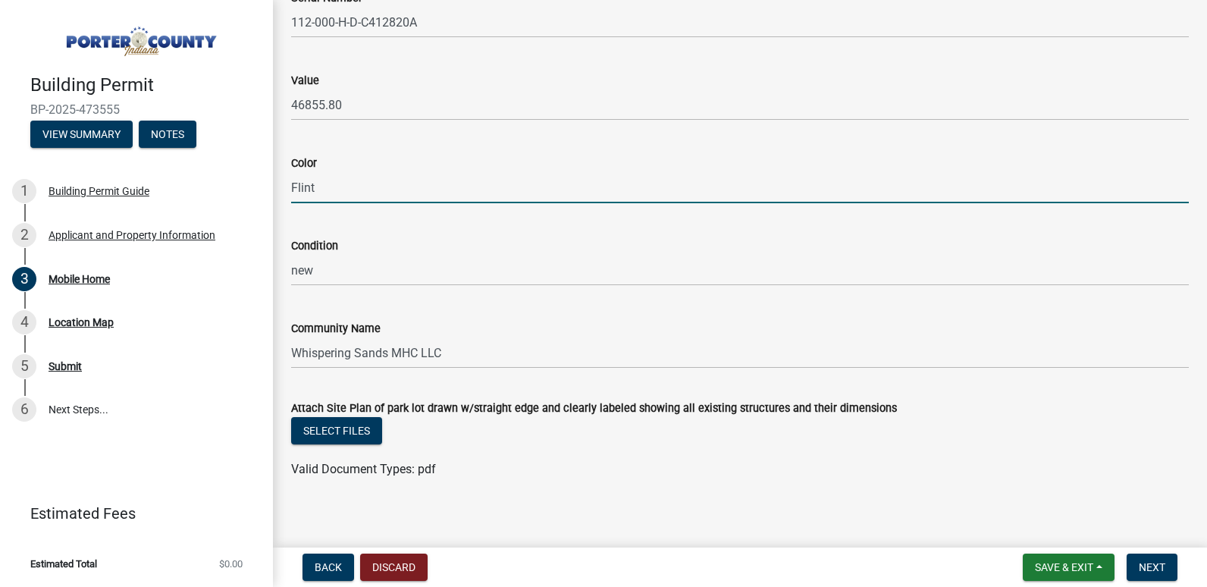
scroll to position [828, 0]
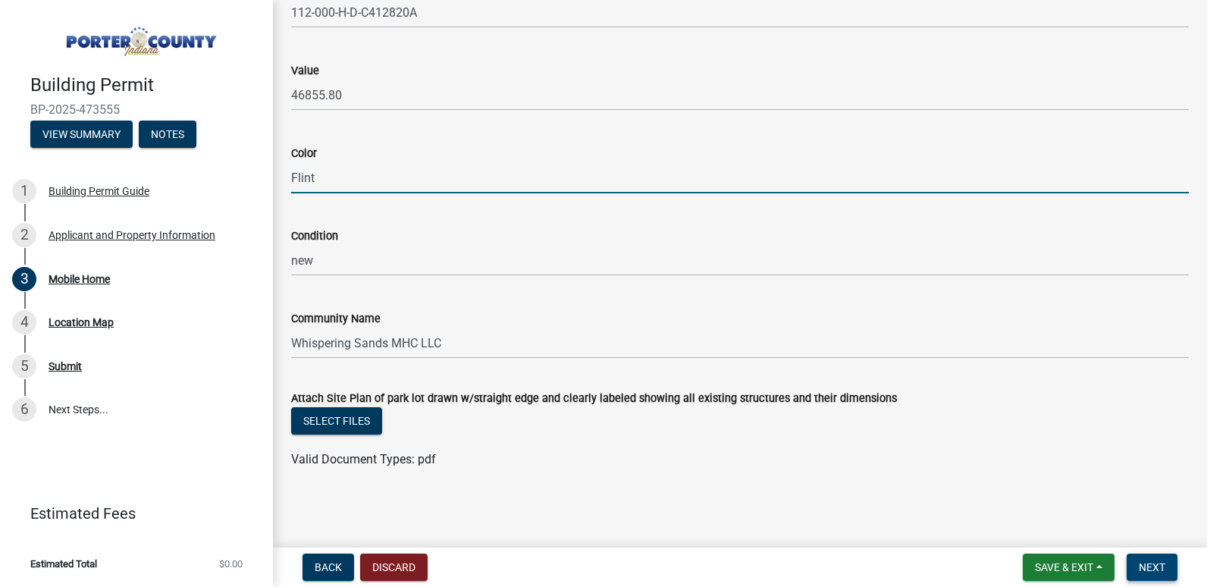
type input "Flint"
click at [1157, 562] on span "Next" at bounding box center [1151, 567] width 27 height 12
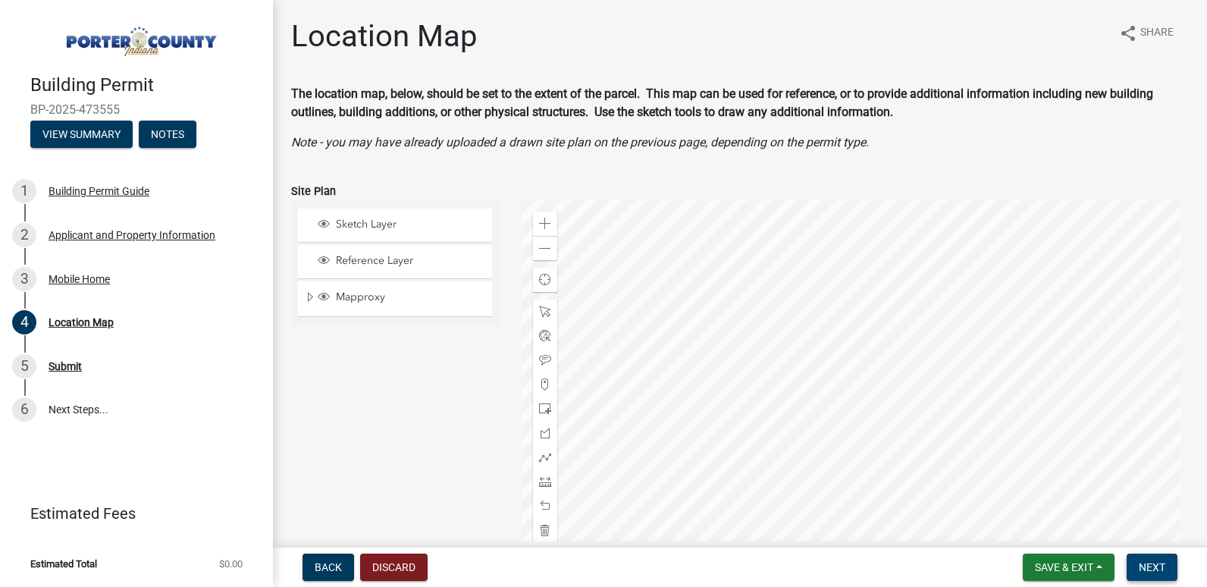
click at [1144, 565] on span "Next" at bounding box center [1151, 567] width 27 height 12
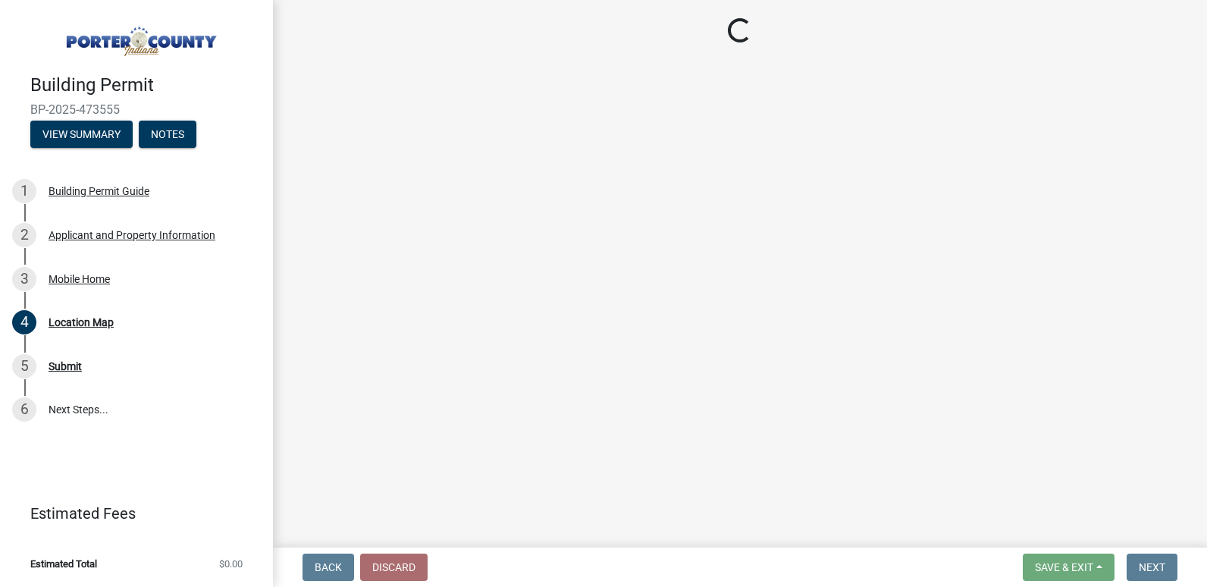
click at [875, 183] on main "Loading..." at bounding box center [740, 270] width 934 height 541
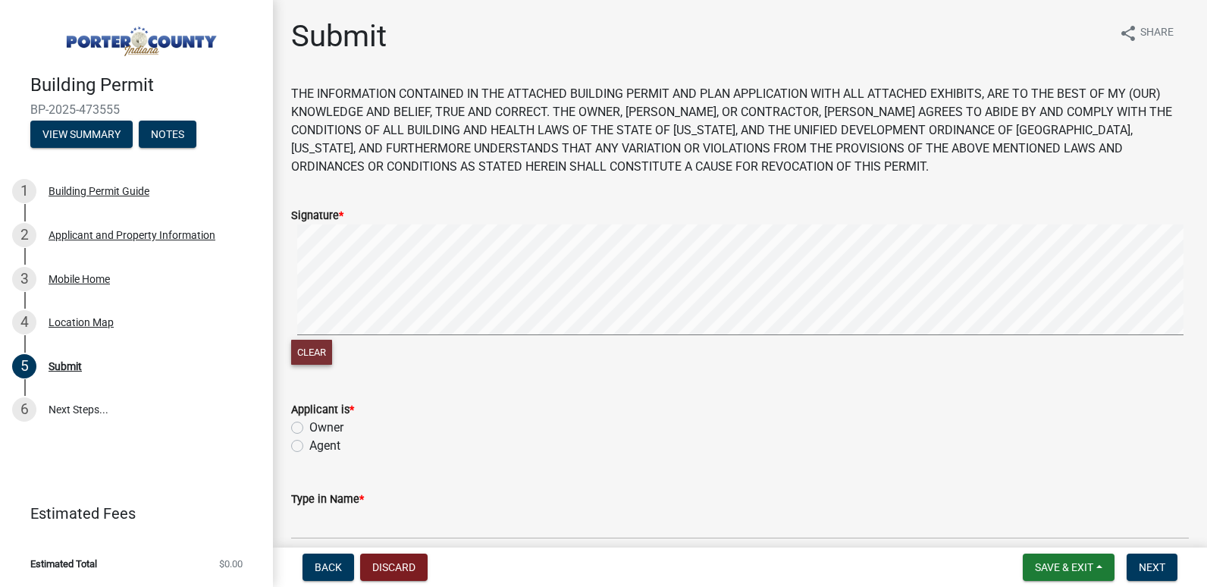
click at [317, 361] on button "Clear" at bounding box center [311, 352] width 41 height 25
click at [315, 345] on button "Clear" at bounding box center [311, 352] width 41 height 25
click at [309, 352] on button "Clear" at bounding box center [311, 352] width 41 height 25
click at [309, 447] on label "Agent" at bounding box center [324, 446] width 31 height 18
click at [309, 446] on input "Agent" at bounding box center [314, 442] width 10 height 10
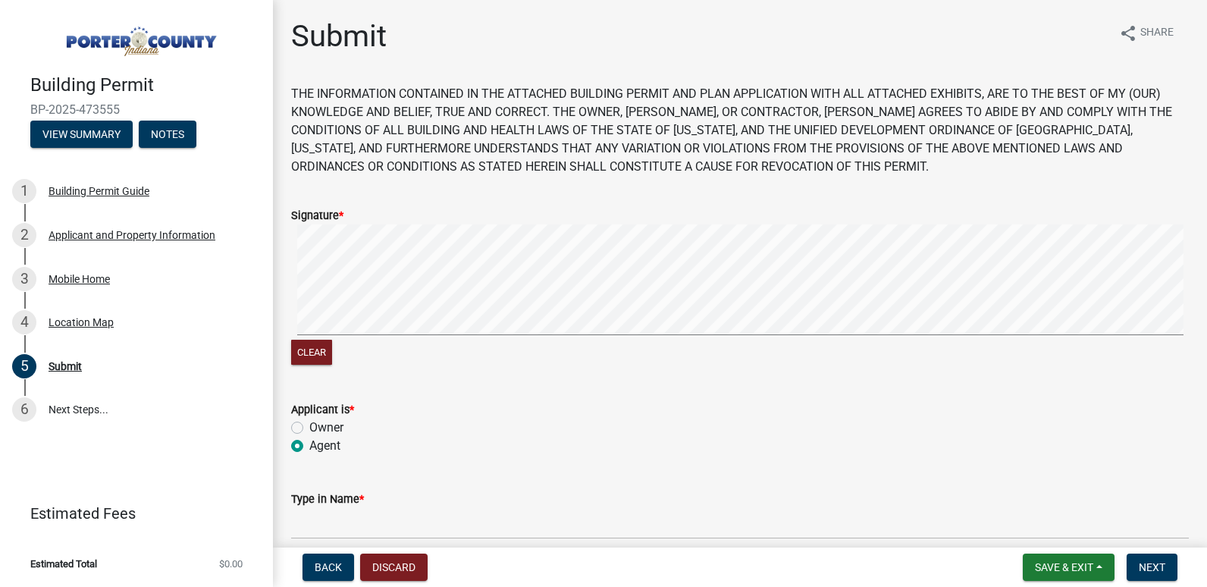
radio input "true"
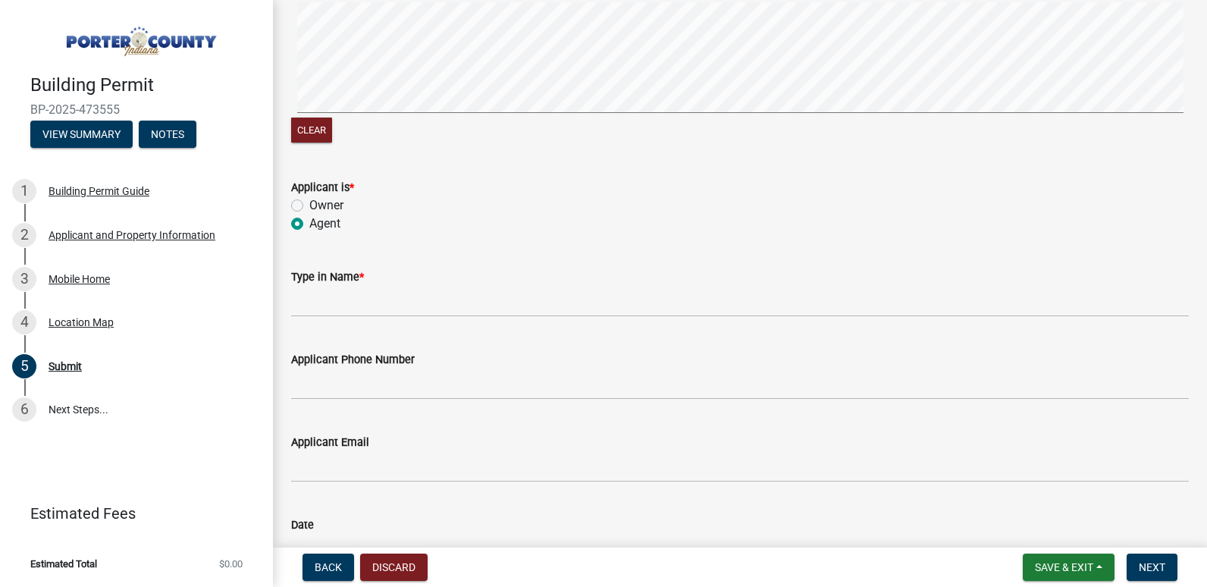
scroll to position [227, 0]
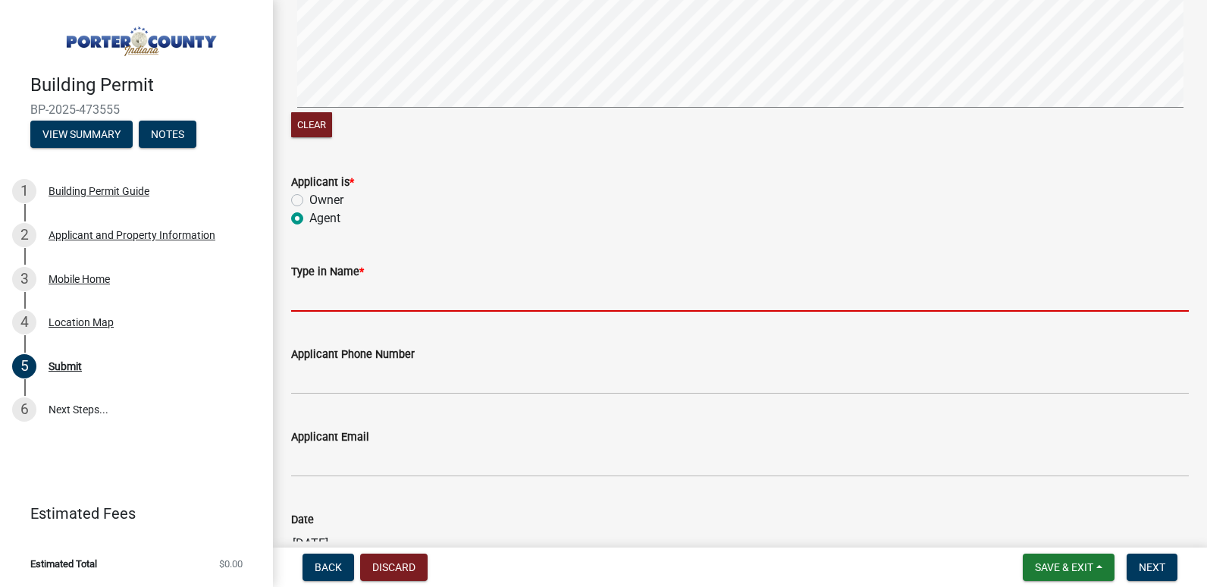
click at [325, 300] on input "Type in Name *" at bounding box center [739, 295] width 897 height 31
type input "[PERSON_NAME]"
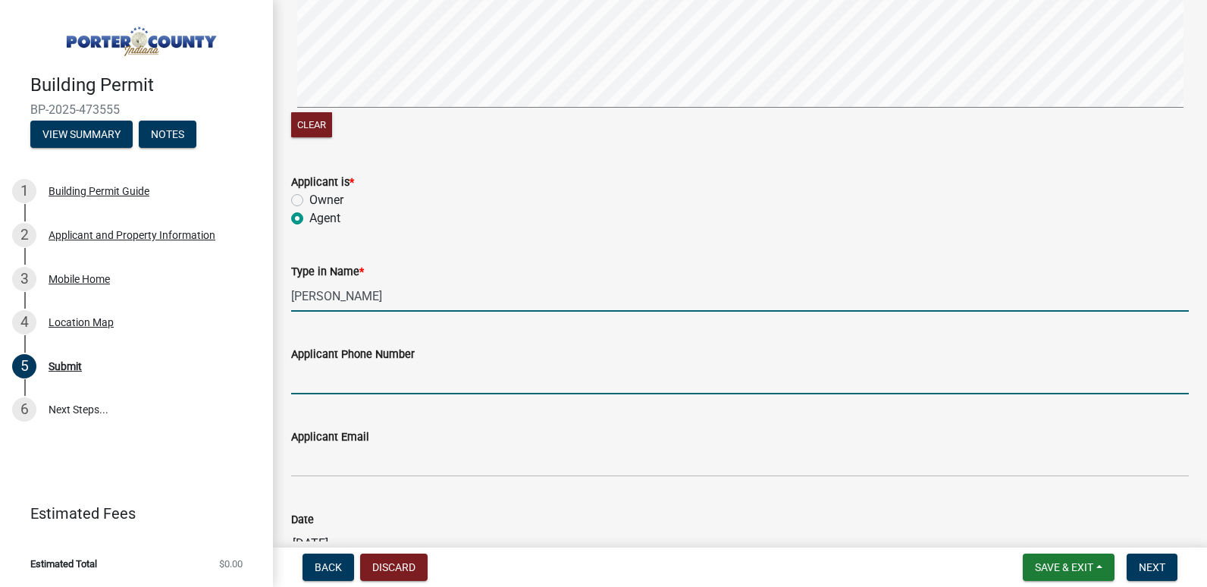
type input "[PHONE_NUMBER]"
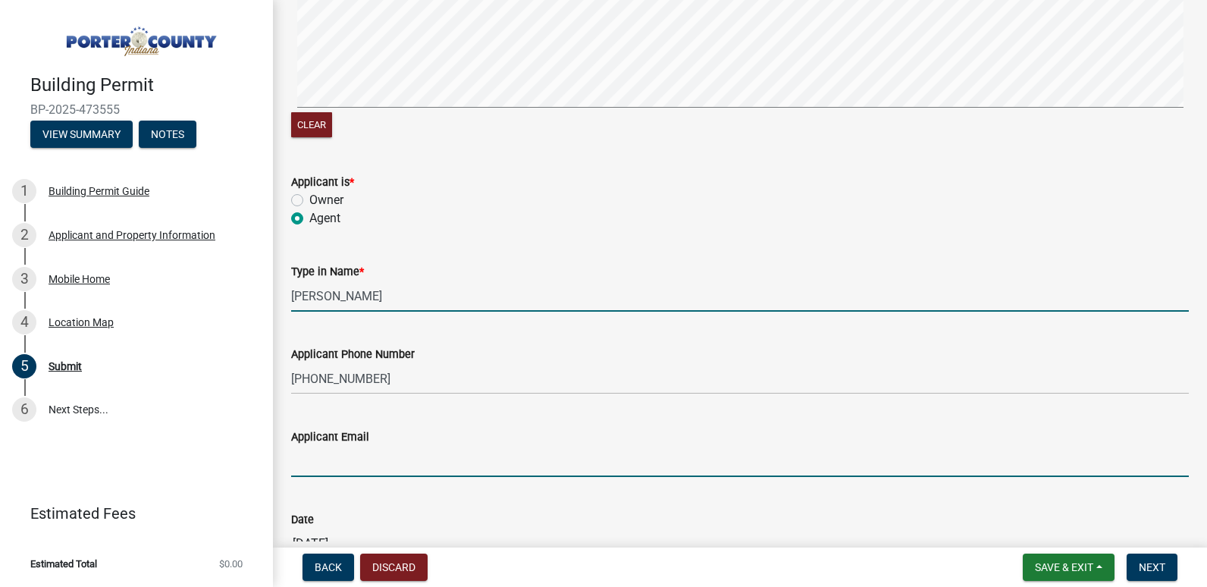
type input "[EMAIL_ADDRESS][DOMAIN_NAME]"
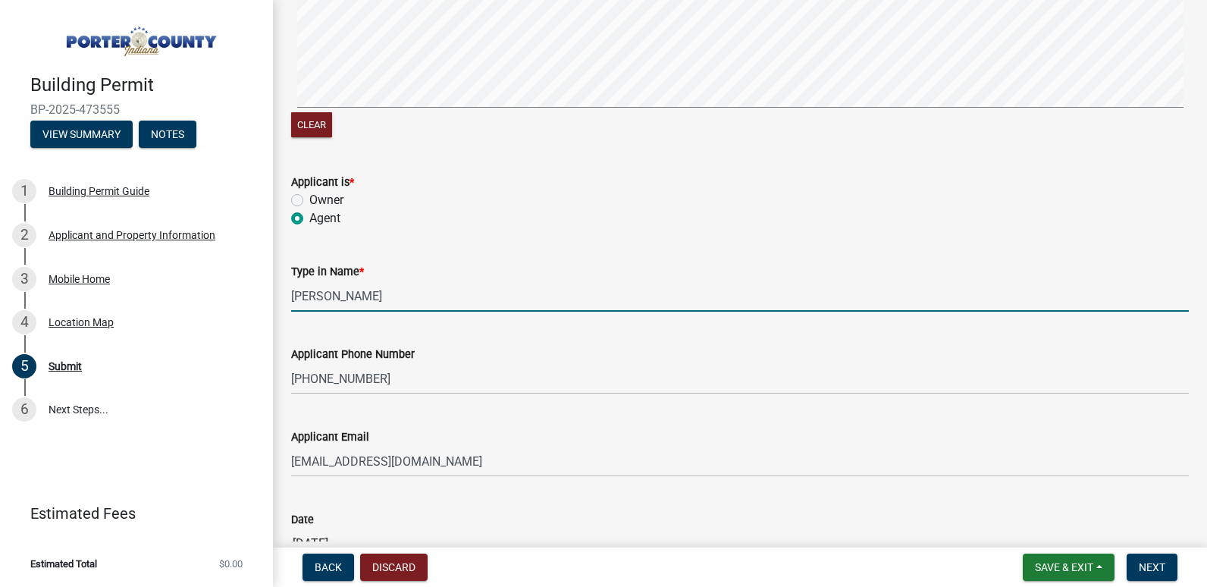
click at [456, 343] on div "Applicant Phone Number [PHONE_NUMBER]" at bounding box center [739, 359] width 897 height 70
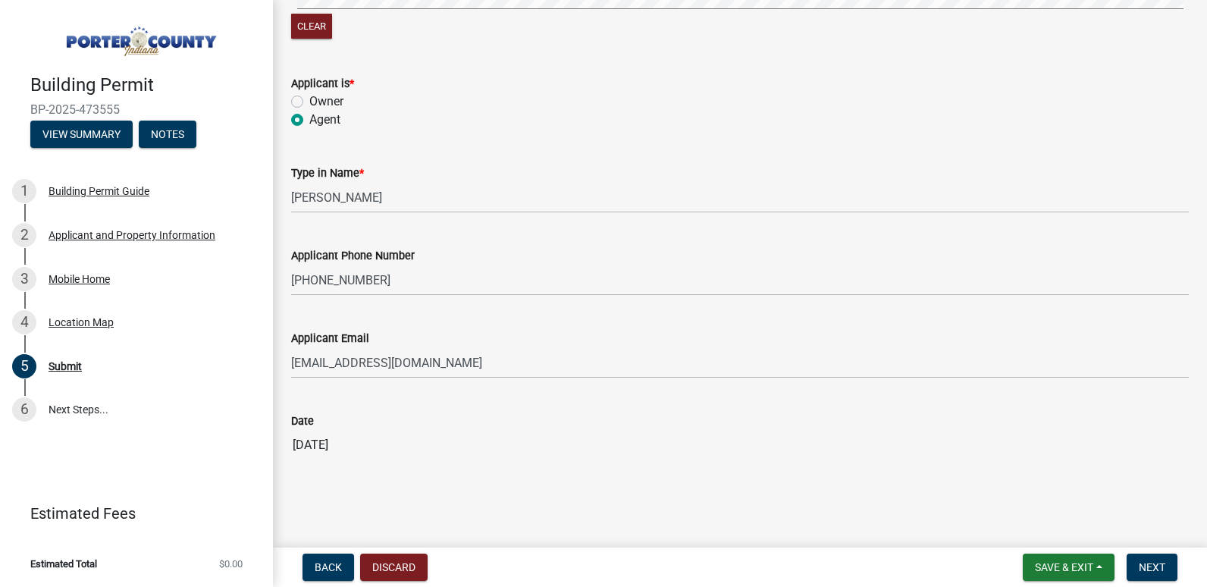
scroll to position [328, 0]
click at [1148, 566] on span "Next" at bounding box center [1151, 567] width 27 height 12
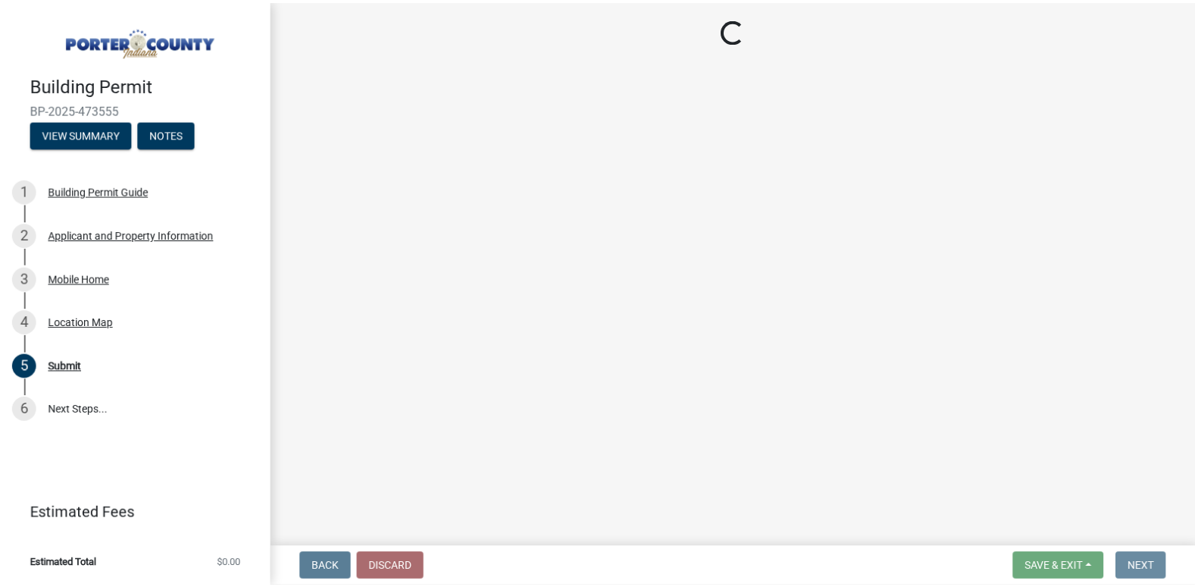
scroll to position [0, 0]
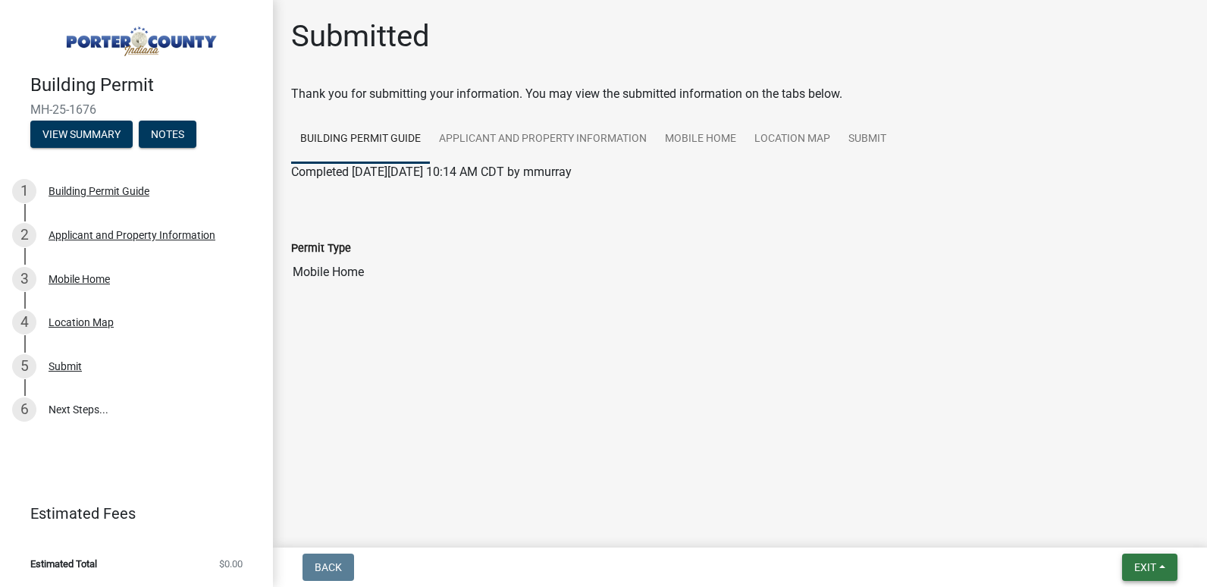
click at [1130, 561] on button "Exit" at bounding box center [1149, 566] width 55 height 27
click at [1101, 529] on button "Save & Exit" at bounding box center [1116, 527] width 121 height 36
